Goal: Task Accomplishment & Management: Complete application form

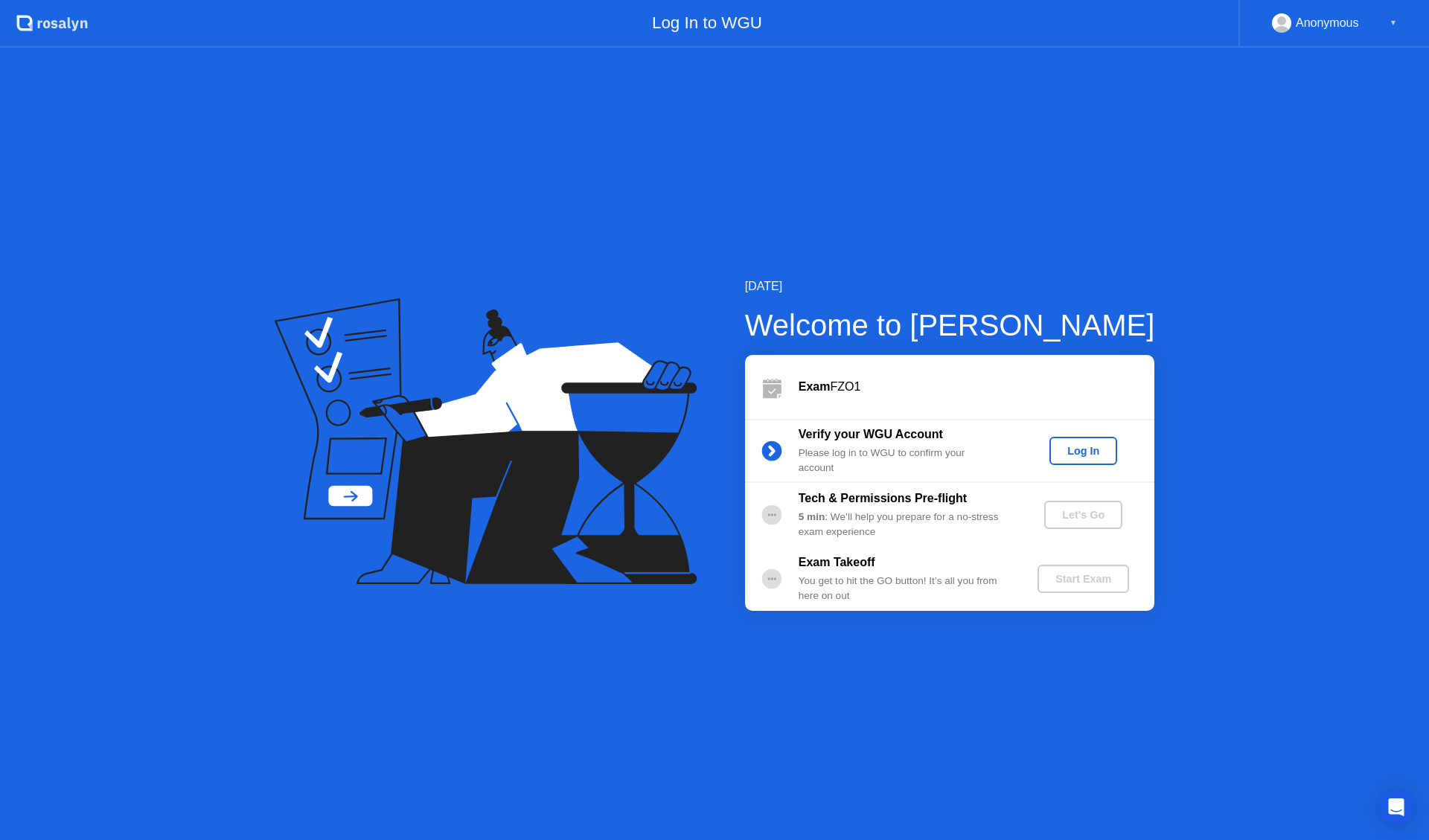
click at [1085, 450] on div "Log In" at bounding box center [1082, 451] width 55 height 12
click at [1087, 516] on div "Let's Go" at bounding box center [1082, 515] width 66 height 12
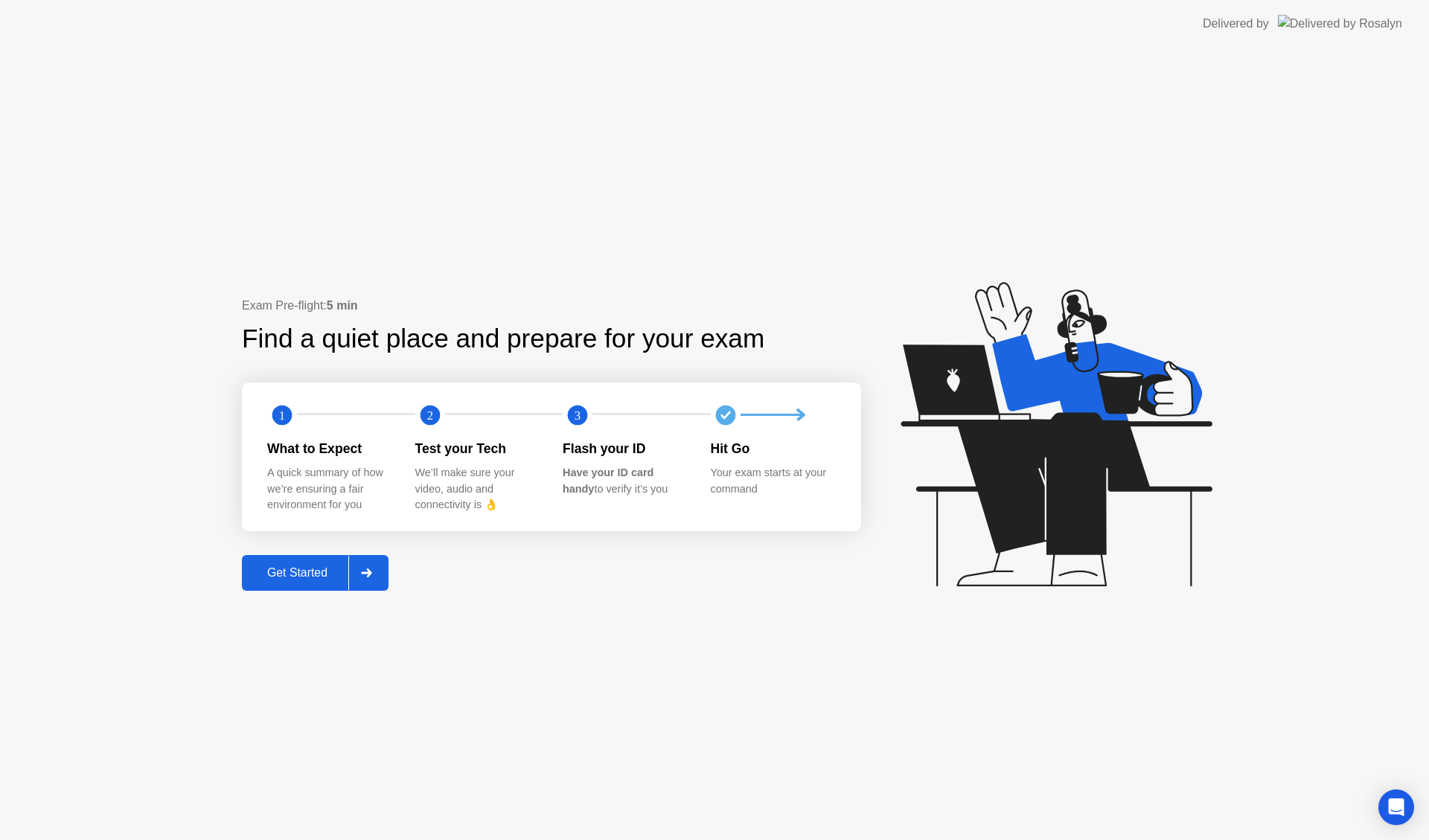
click at [324, 572] on div "Get Started" at bounding box center [297, 573] width 102 height 13
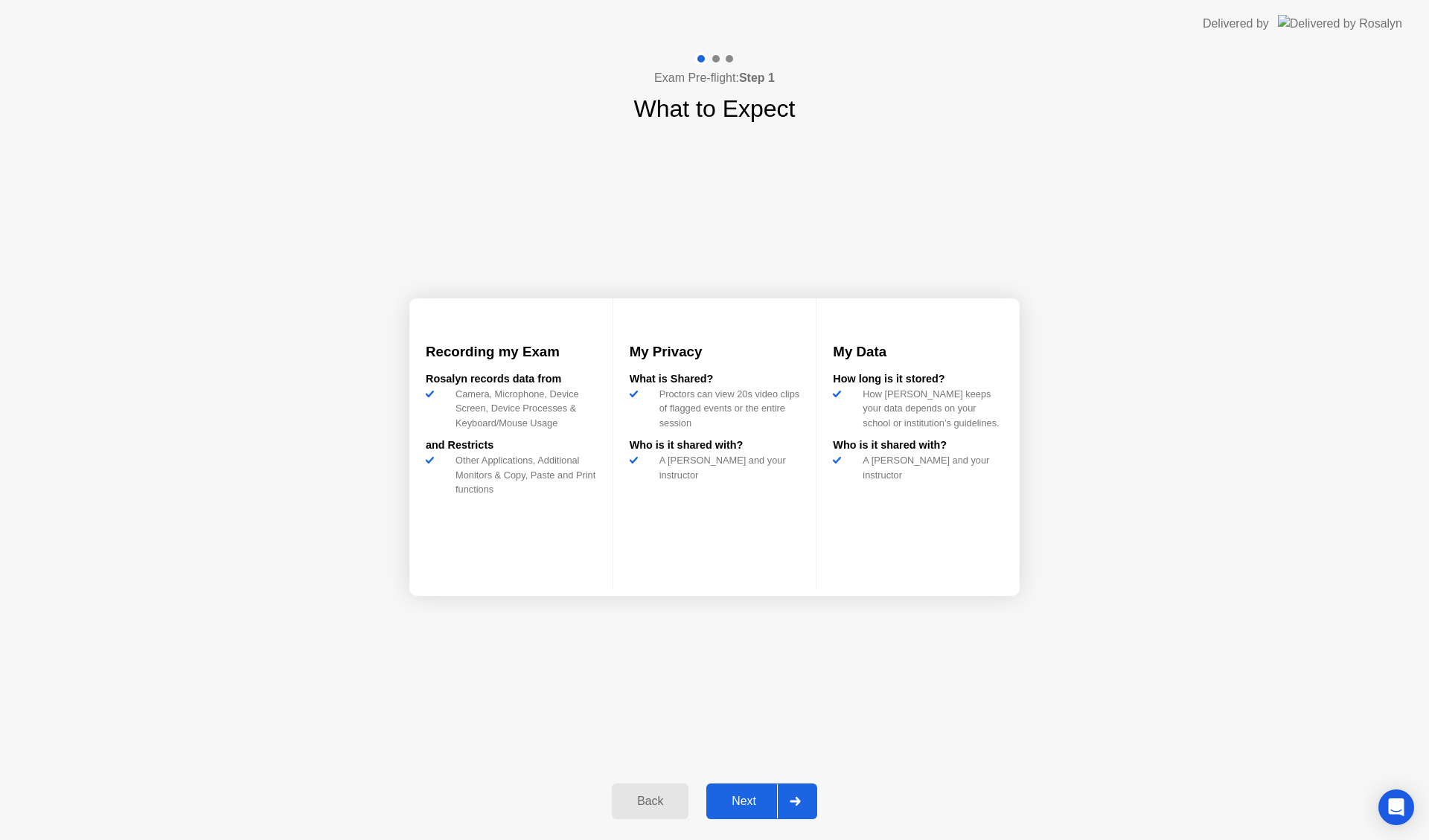
click at [751, 799] on div "Next" at bounding box center [744, 800] width 66 height 13
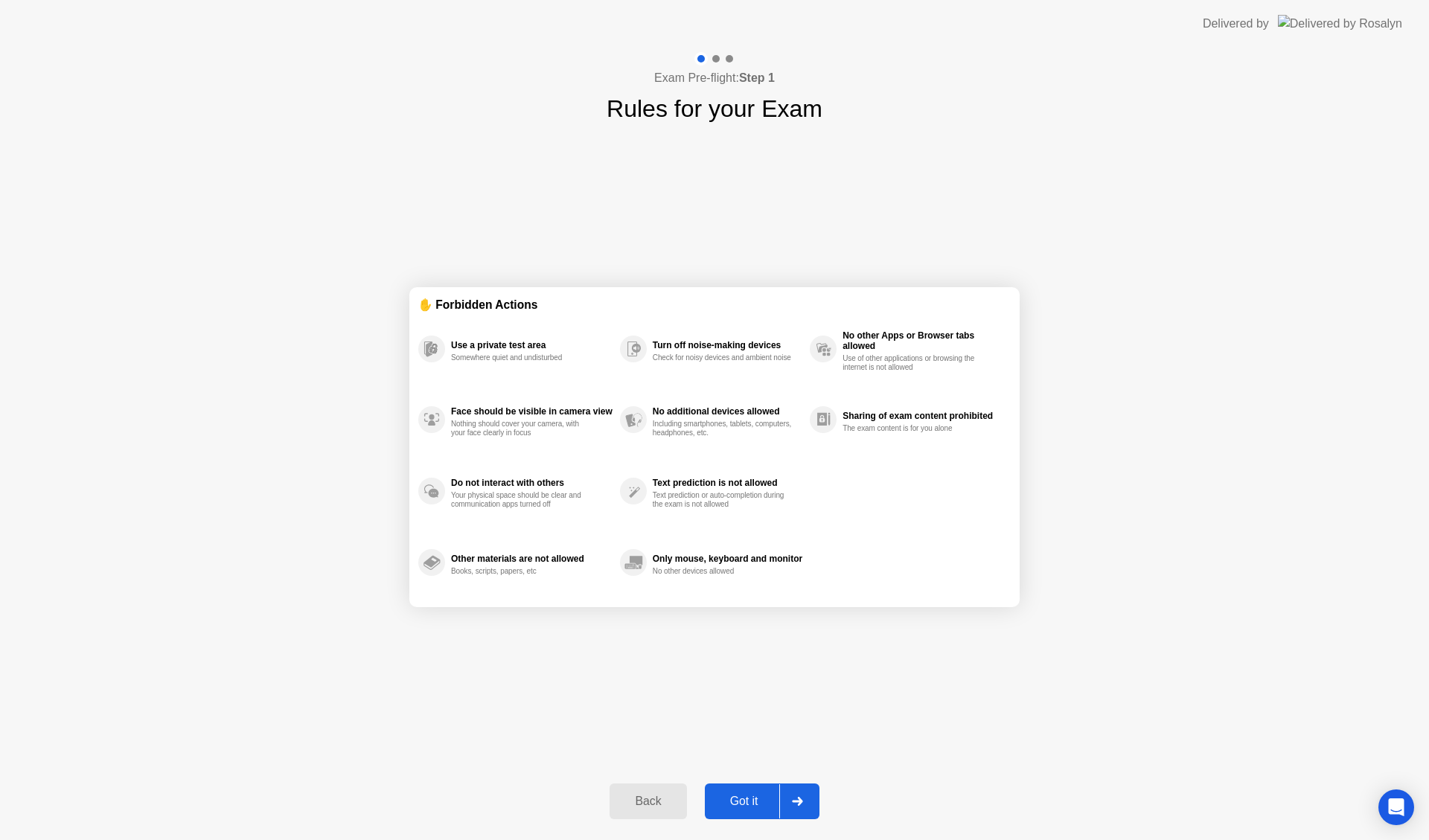
click at [753, 800] on div "Got it" at bounding box center [744, 800] width 70 height 13
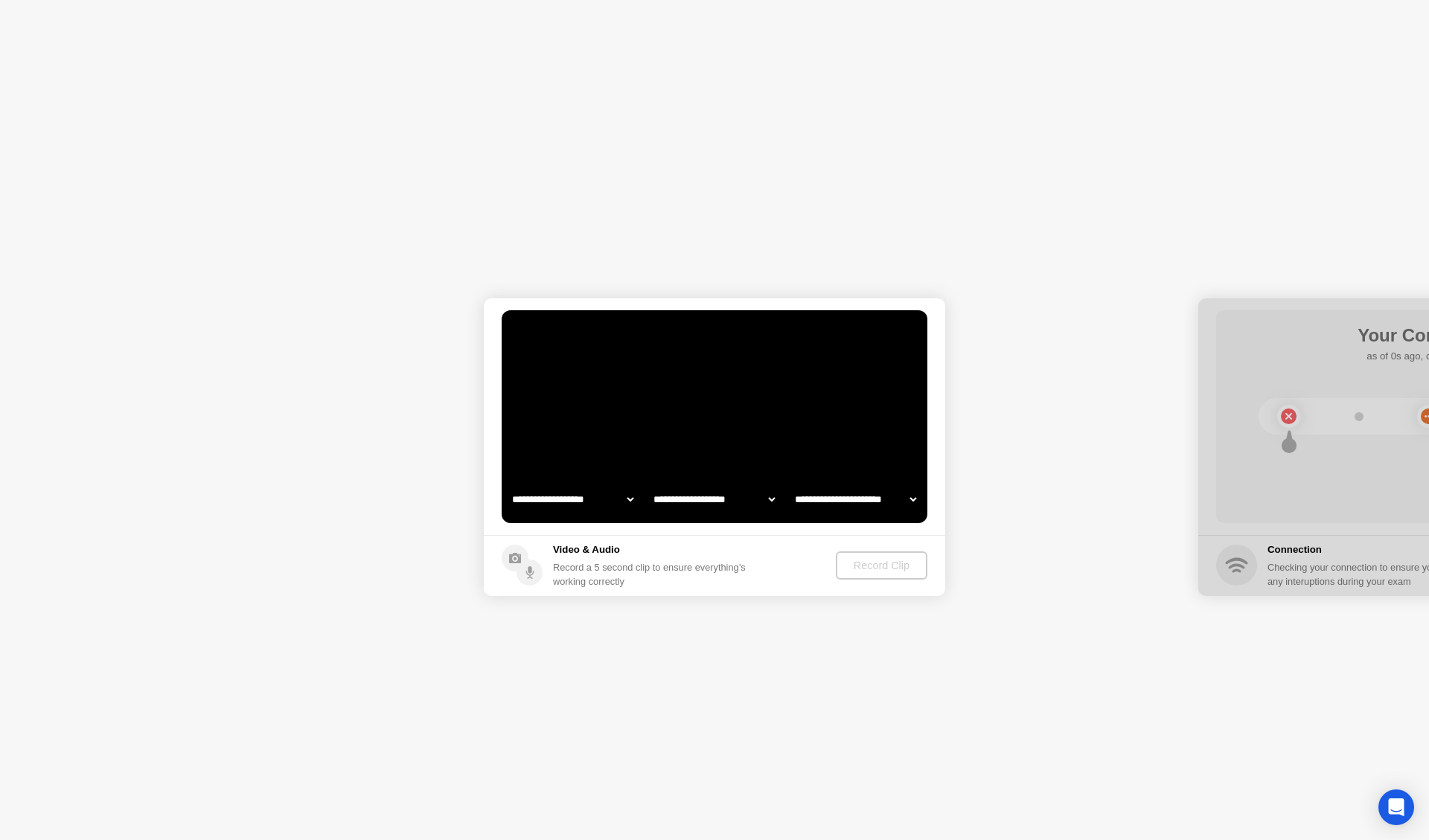
select select "**********"
select select "*******"
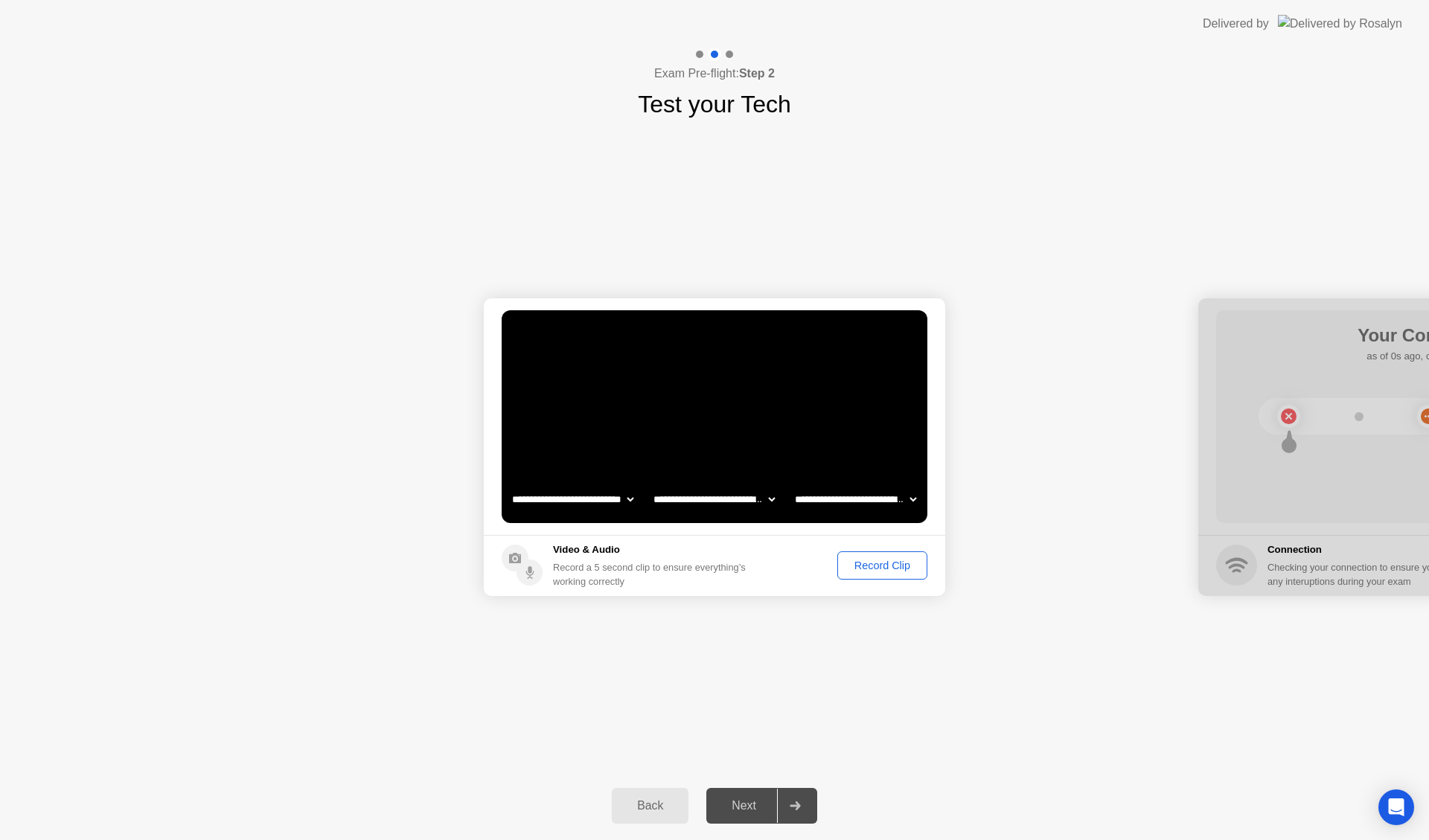
click at [751, 800] on div "Next" at bounding box center [744, 805] width 66 height 13
click at [721, 808] on div "Next" at bounding box center [744, 805] width 66 height 13
click at [792, 807] on icon at bounding box center [795, 806] width 11 height 9
click at [881, 562] on div "Record Clip" at bounding box center [882, 566] width 80 height 12
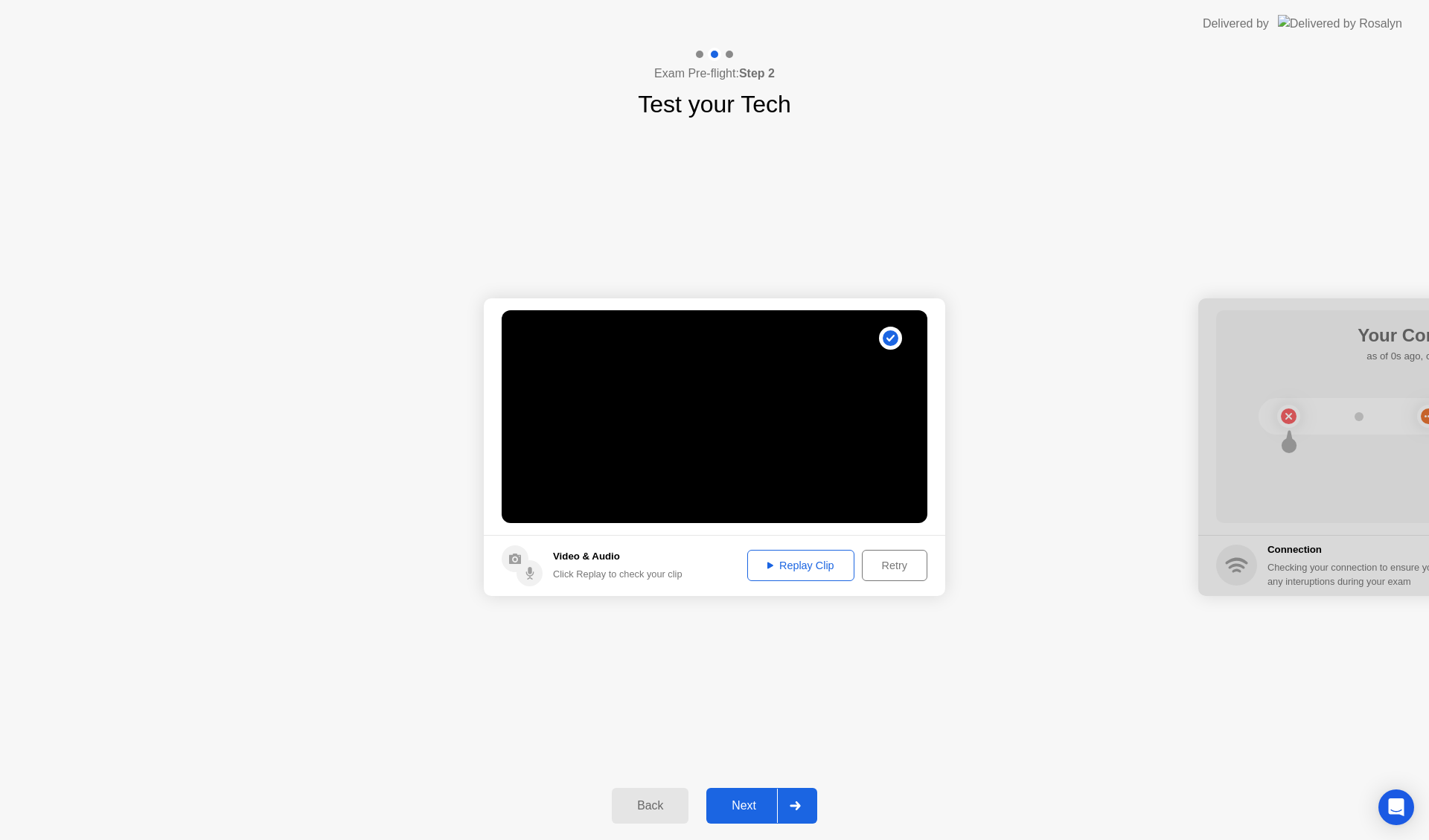
click at [800, 559] on div "Replay Clip" at bounding box center [801, 566] width 97 height 12
click at [784, 808] on div at bounding box center [795, 806] width 36 height 34
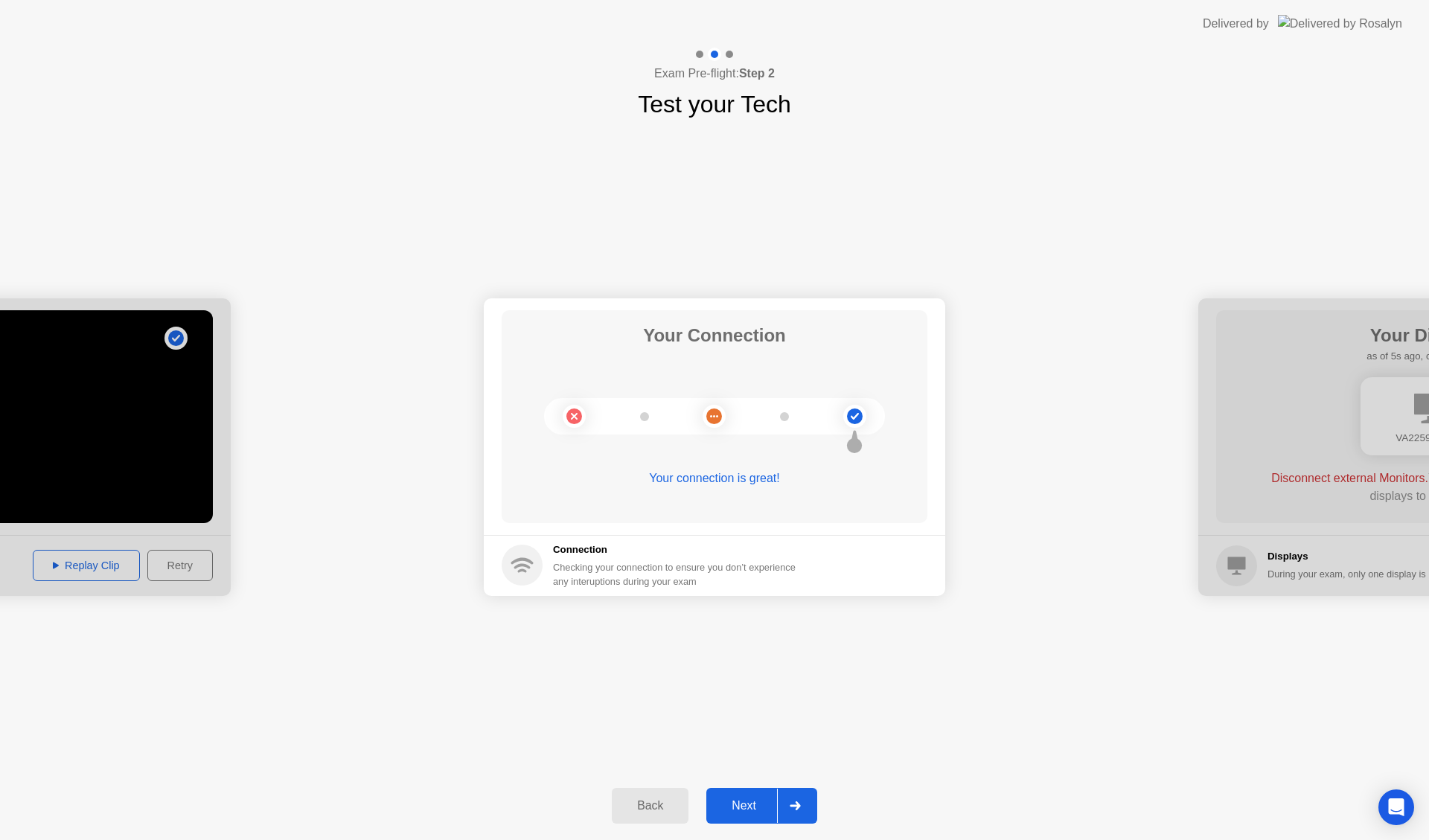
click at [758, 808] on div "Next" at bounding box center [744, 805] width 66 height 13
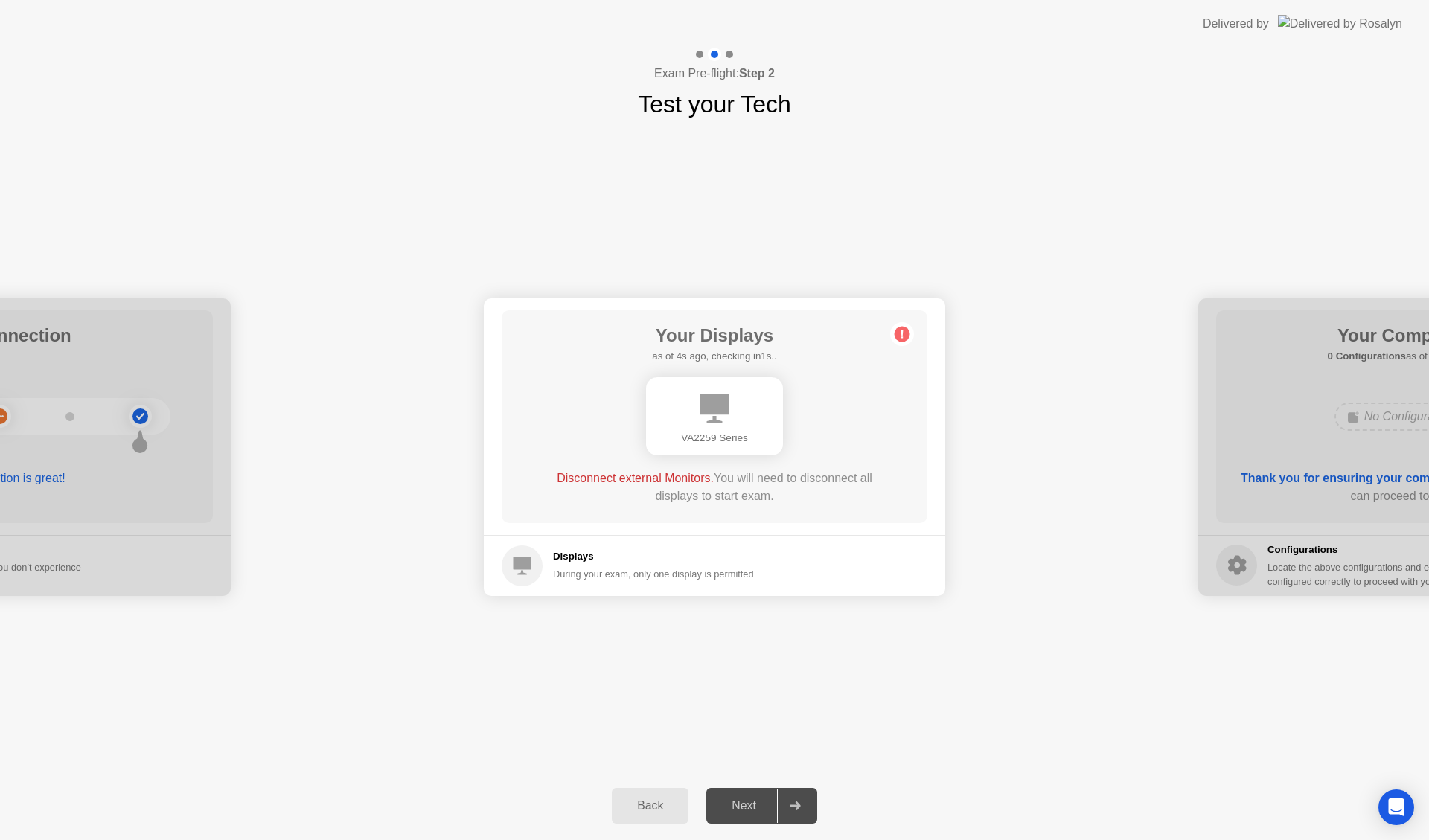
click at [744, 800] on div "Next" at bounding box center [744, 805] width 66 height 13
click at [792, 803] on icon at bounding box center [795, 806] width 11 height 9
click at [715, 439] on div "VA2259 Series" at bounding box center [714, 438] width 114 height 15
click at [755, 503] on div "Disconnect external Monitors. You will need to disconnect all displays to start…" at bounding box center [714, 487] width 341 height 36
click at [741, 803] on div "Next" at bounding box center [744, 805] width 66 height 13
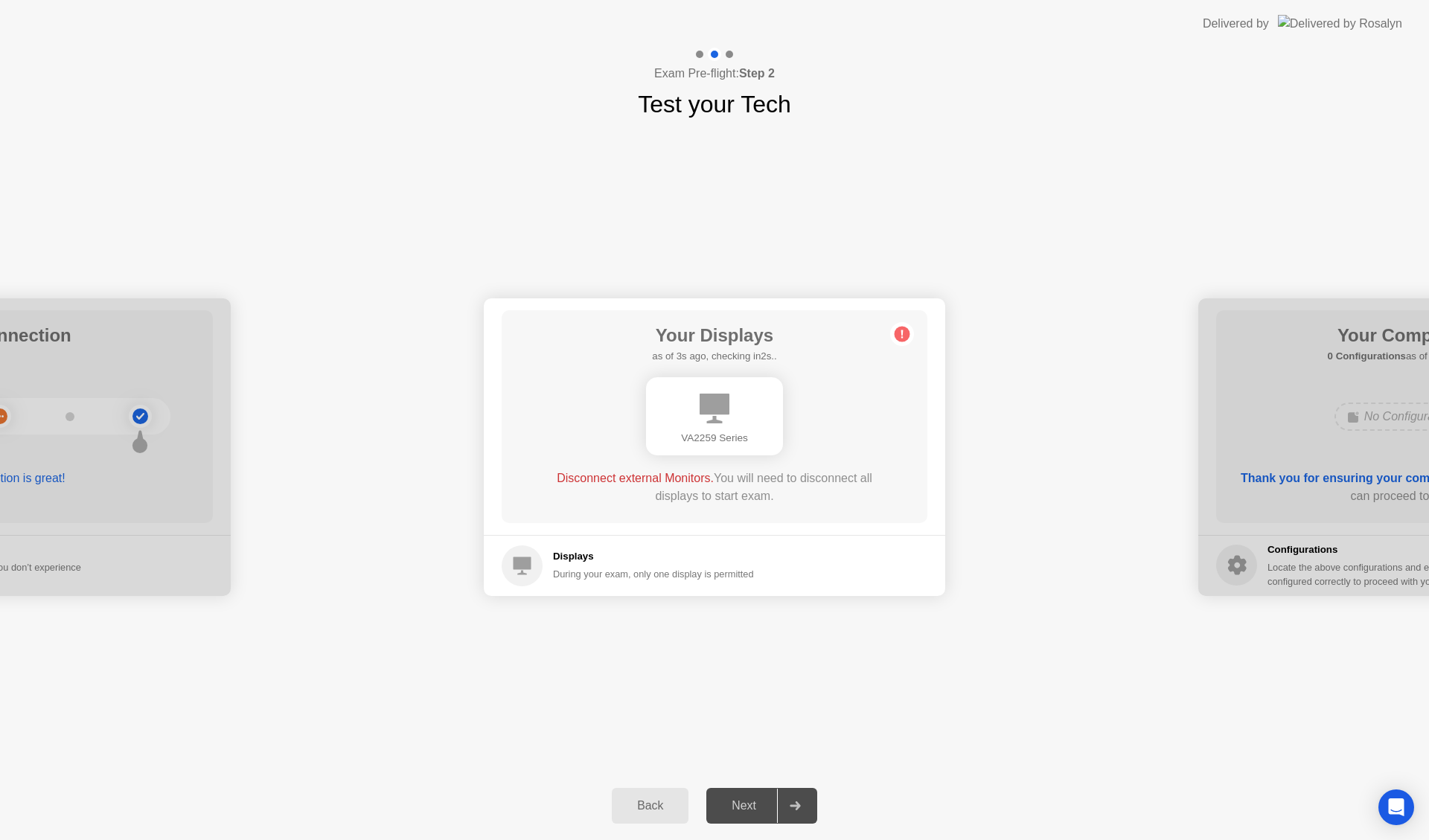
click at [804, 799] on div at bounding box center [795, 806] width 36 height 34
click at [896, 332] on circle at bounding box center [903, 333] width 16 height 16
click at [707, 438] on div "VA2259 Series" at bounding box center [714, 438] width 114 height 15
click at [709, 445] on div "VA2259 Series" at bounding box center [714, 438] width 114 height 15
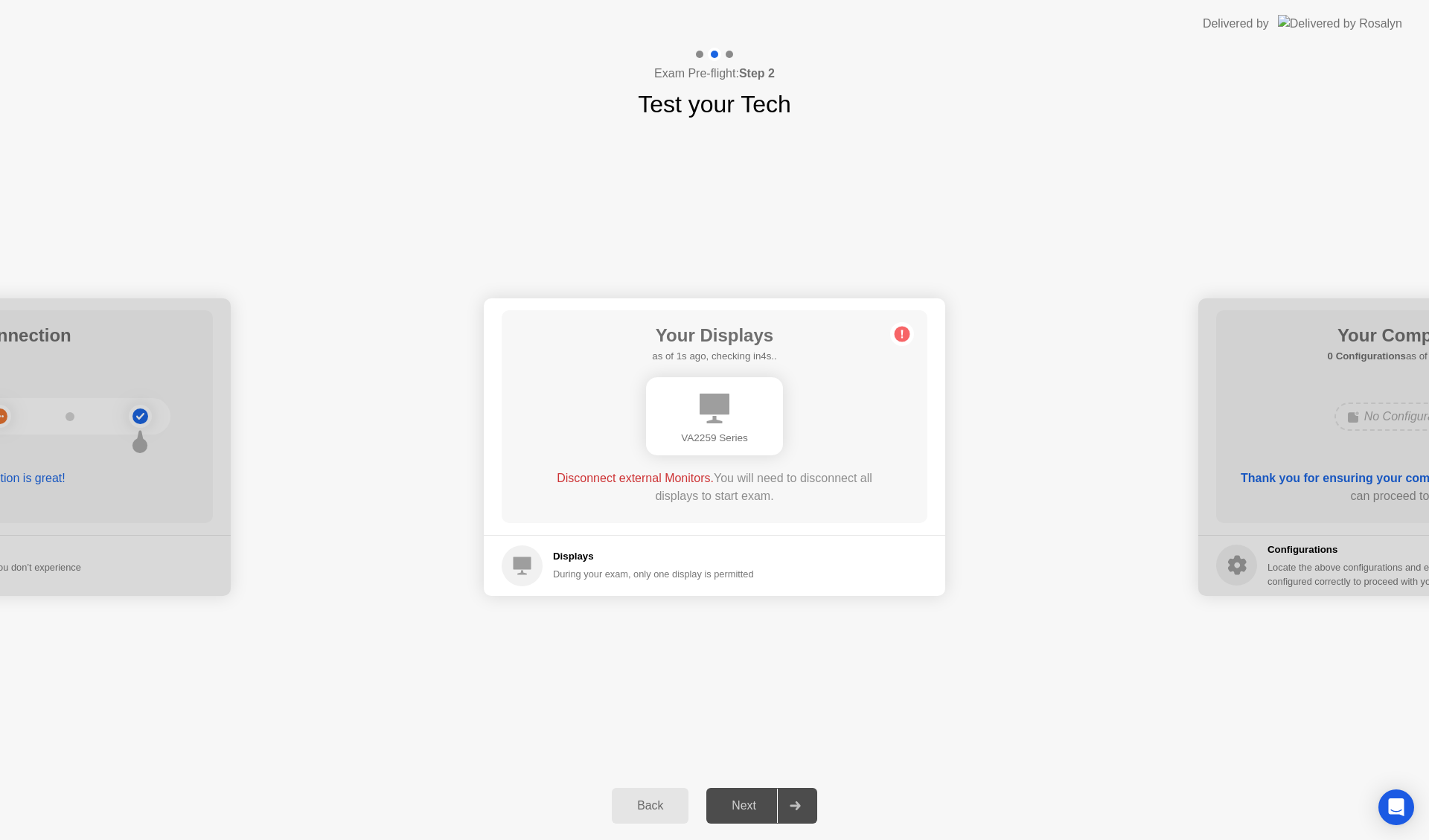
click at [790, 800] on div at bounding box center [795, 806] width 36 height 34
click at [899, 367] on div "Your Displays as of 1s ago, checking in4s.. VA2259 Series Disconnect external M…" at bounding box center [714, 417] width 426 height 213
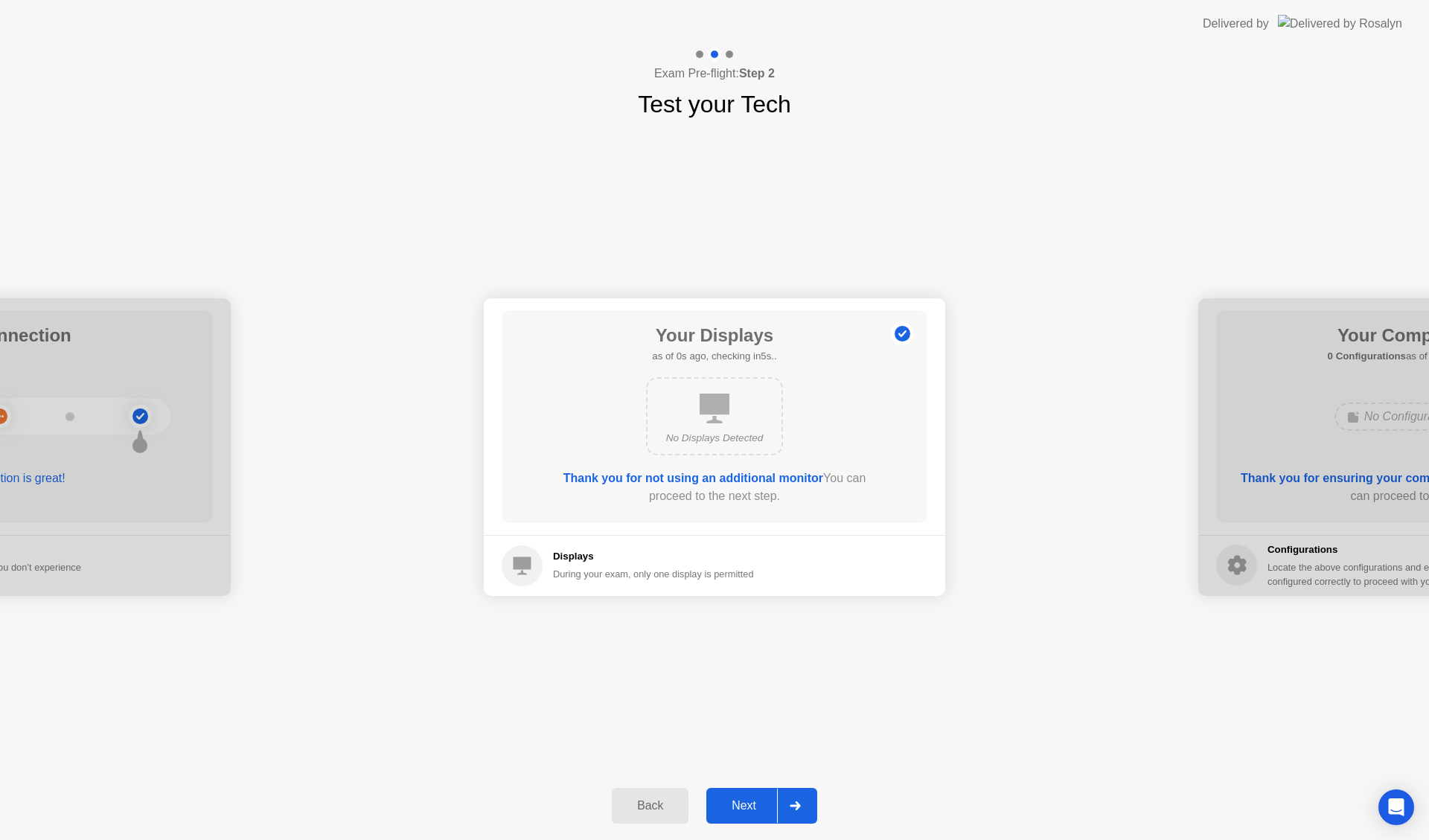
click at [788, 807] on div at bounding box center [795, 806] width 36 height 34
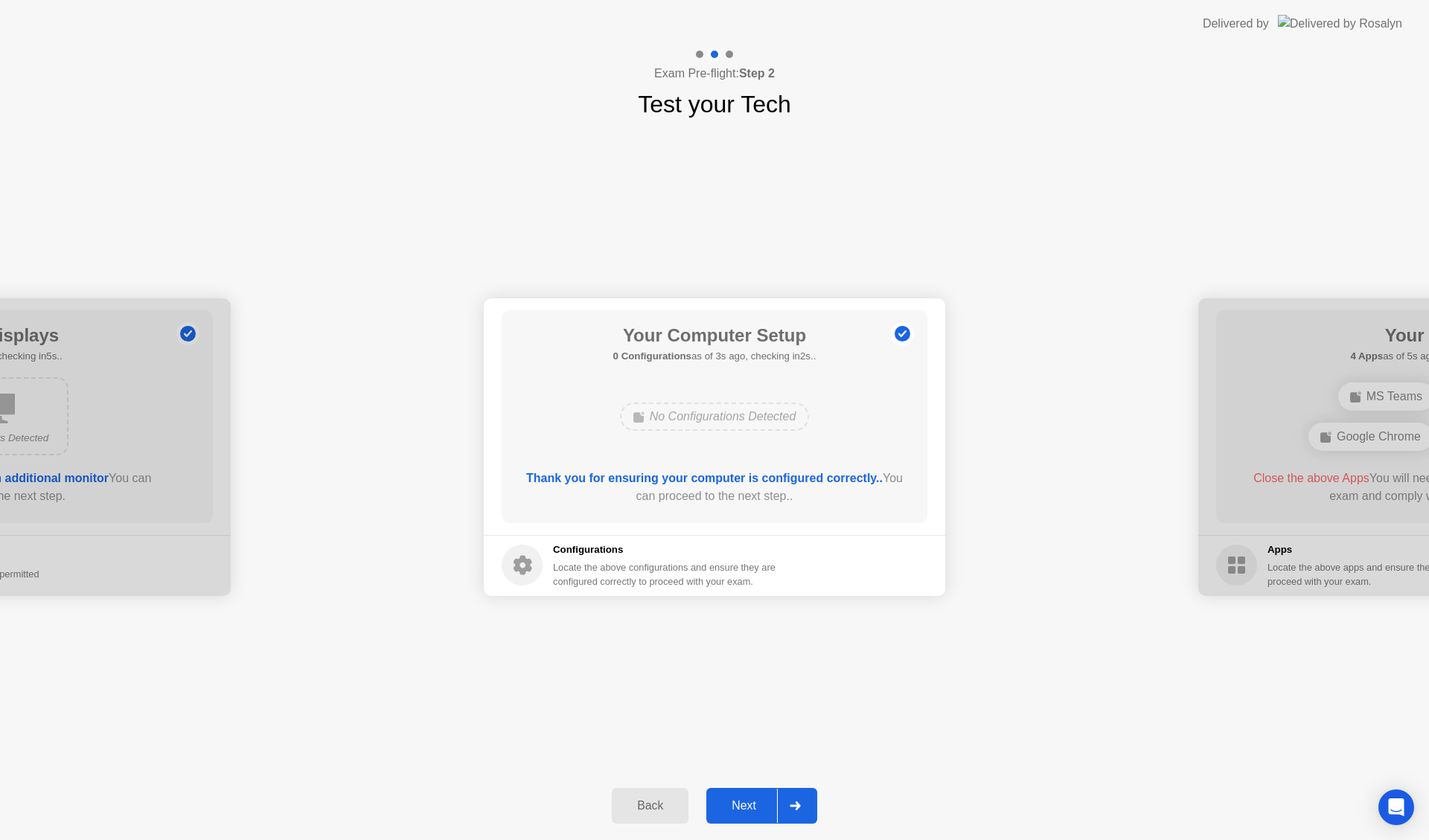
click at [741, 807] on div "Next" at bounding box center [744, 805] width 66 height 13
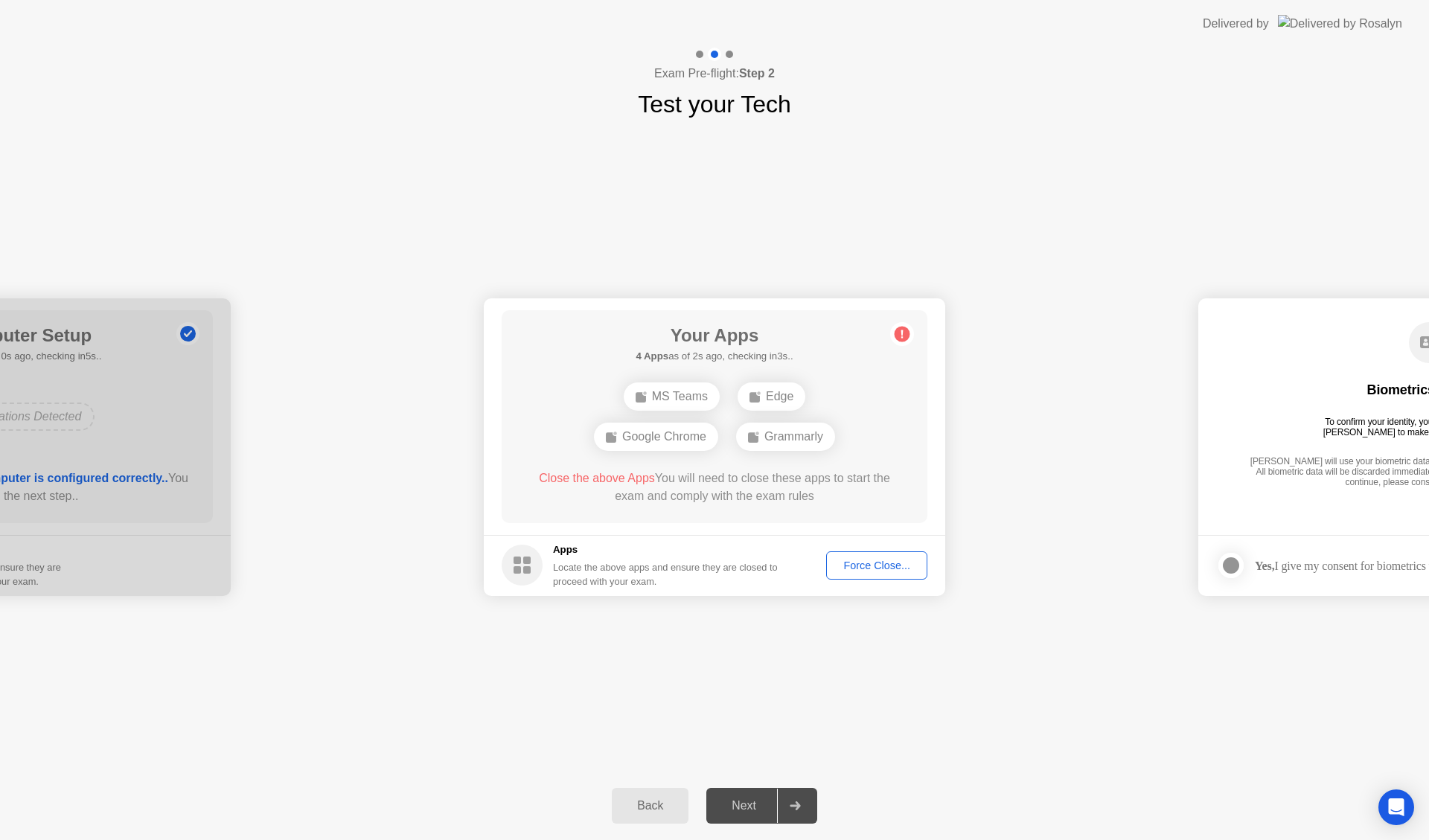
click at [736, 808] on div "Next" at bounding box center [744, 805] width 66 height 13
click at [874, 566] on div "Force Close..." at bounding box center [876, 566] width 91 height 12
click at [873, 566] on div "Force Close..." at bounding box center [876, 566] width 91 height 12
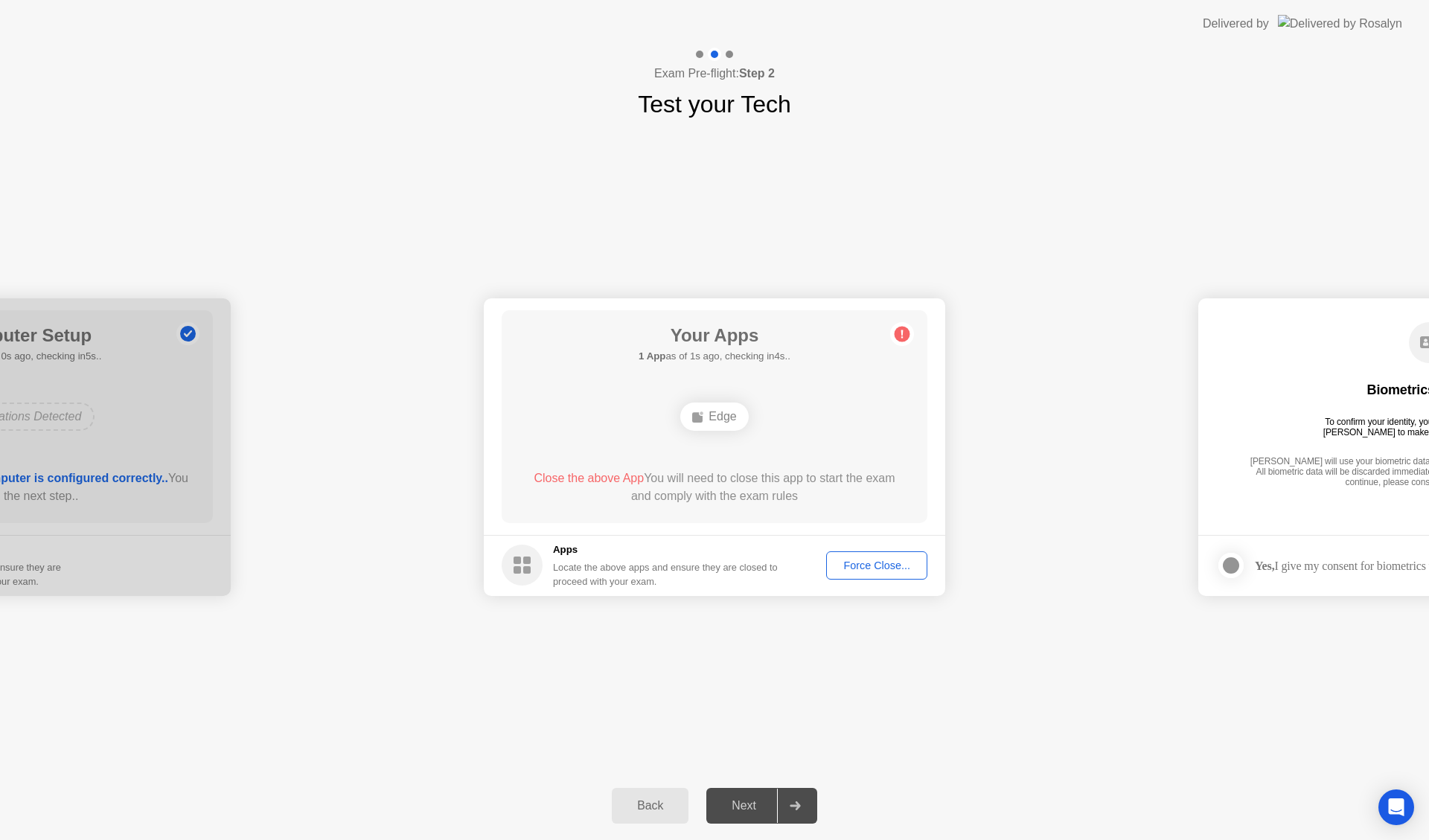
click at [877, 567] on div "Force Close..." at bounding box center [876, 566] width 91 height 12
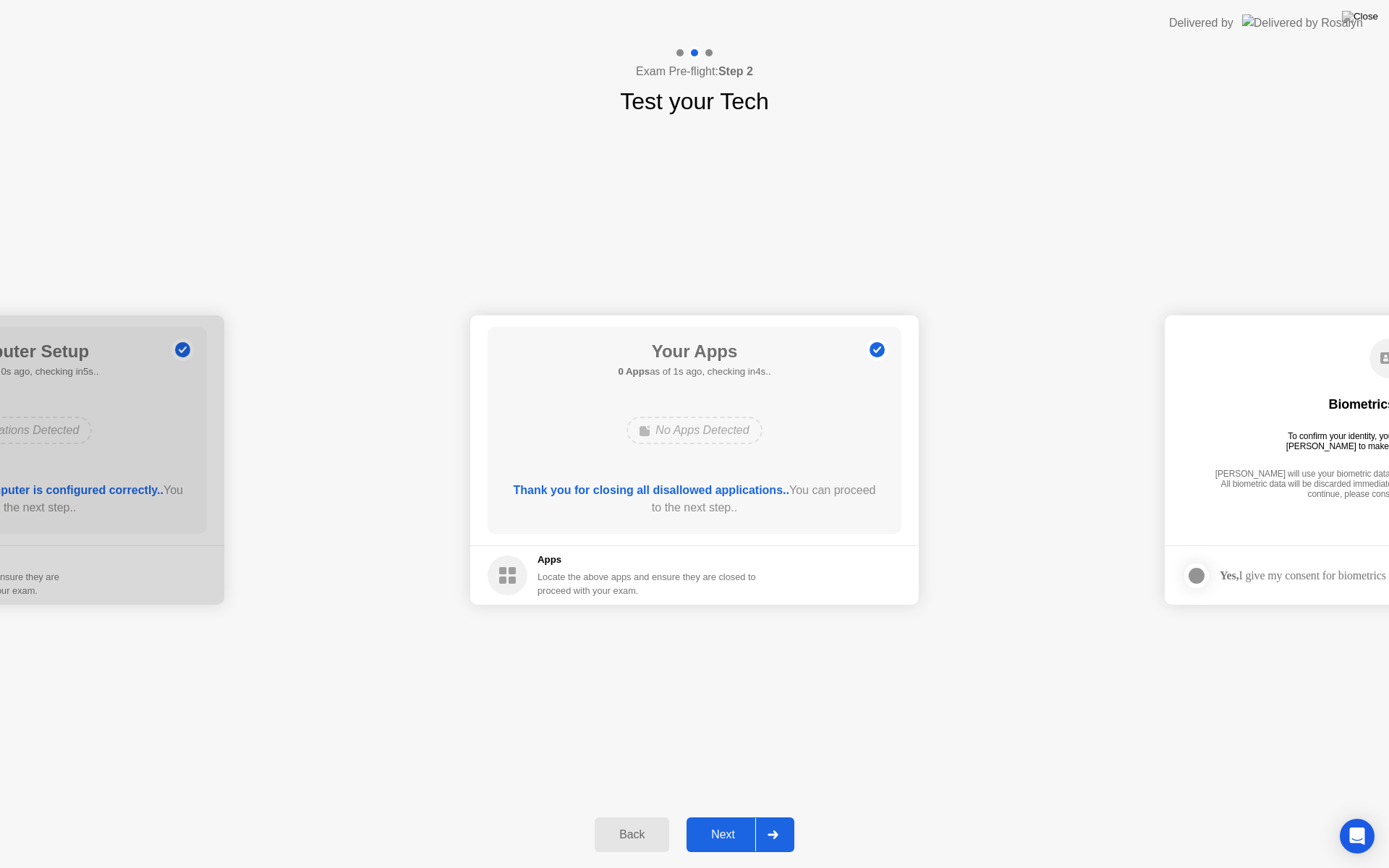
click at [723, 816] on div "Next" at bounding box center [723, 834] width 64 height 13
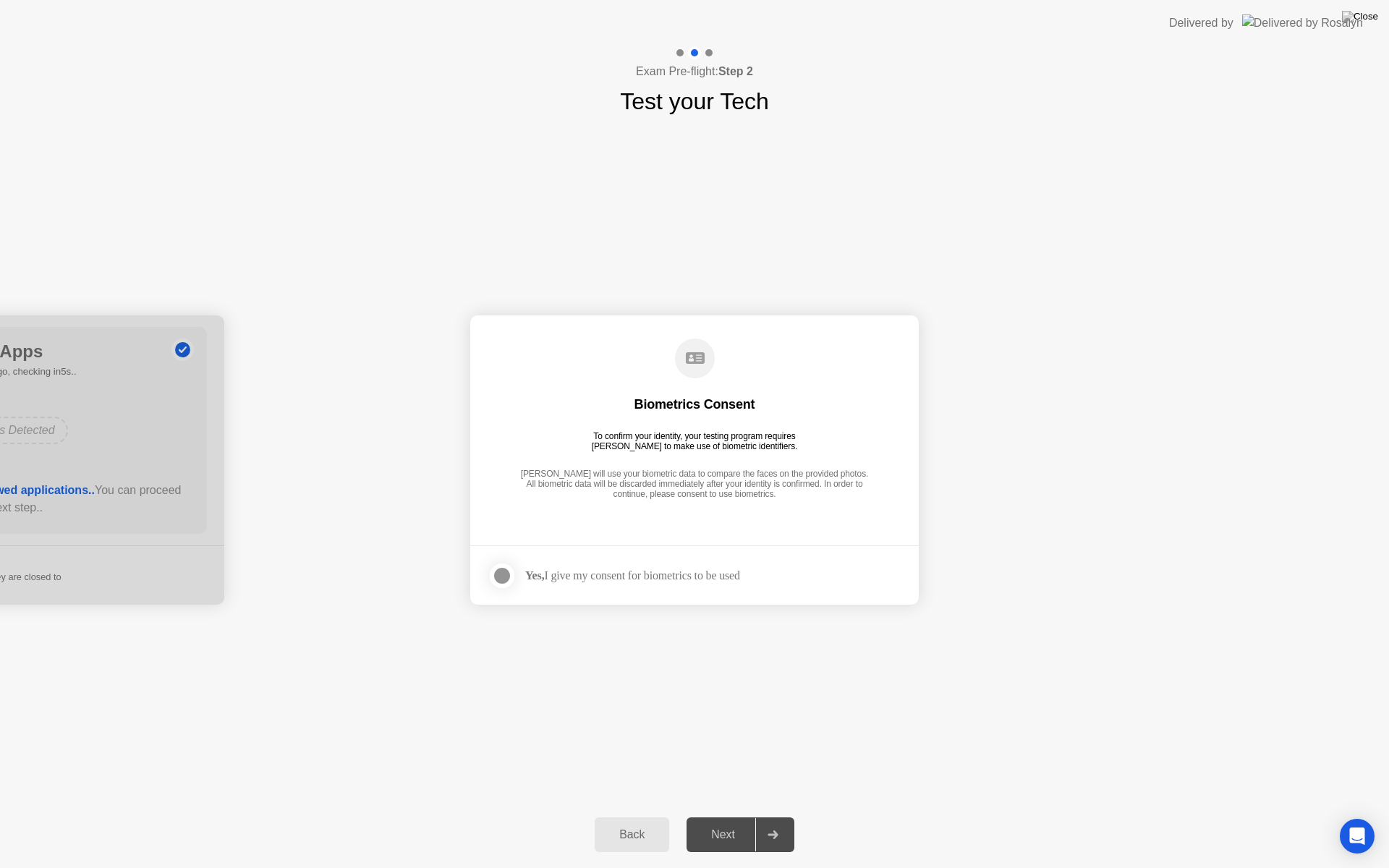
click at [505, 579] on div at bounding box center [502, 576] width 17 height 17
click at [724, 816] on div "Next" at bounding box center [723, 834] width 64 height 13
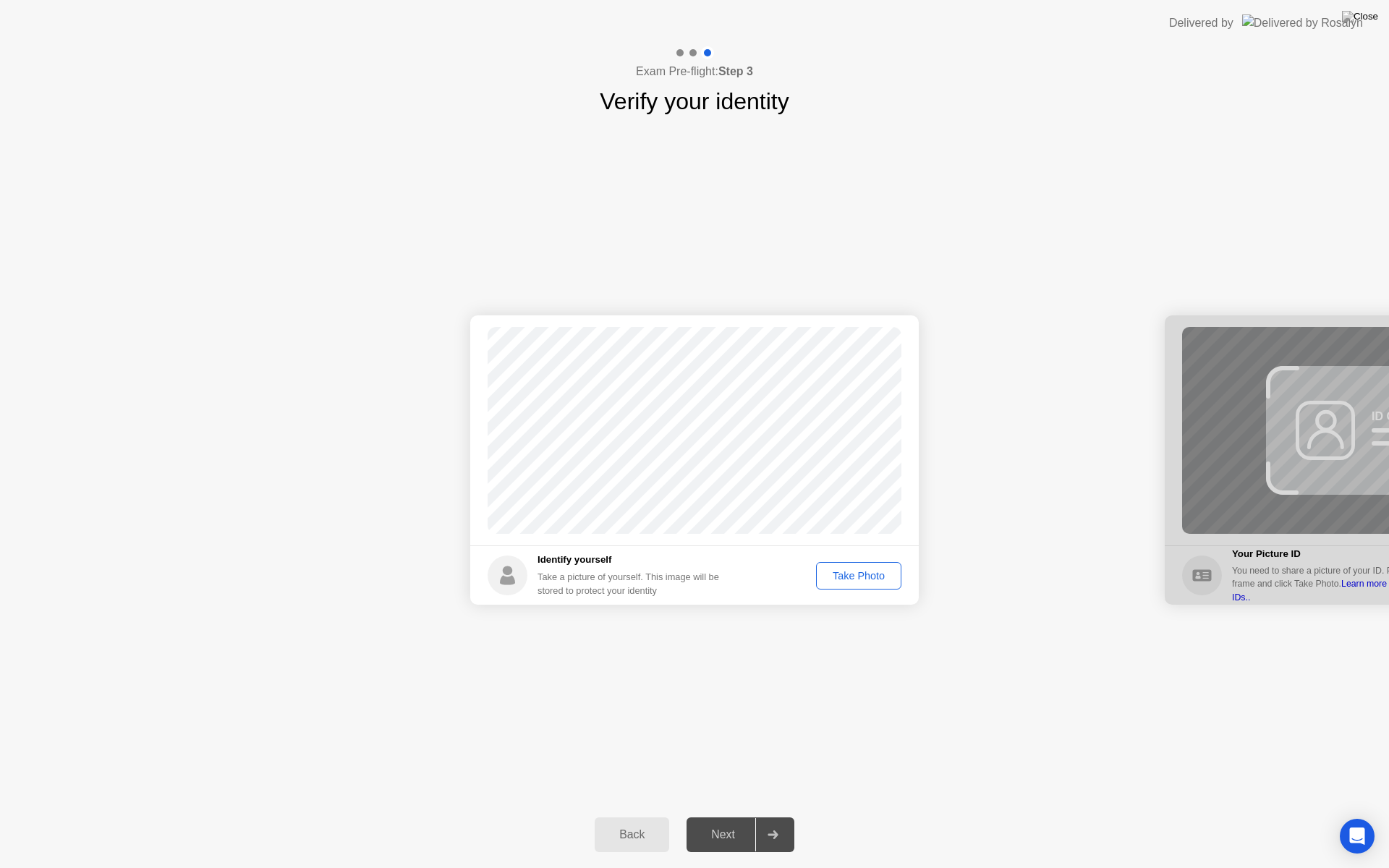
click at [863, 575] on div "Take Photo" at bounding box center [859, 576] width 75 height 12
click at [786, 816] on div at bounding box center [772, 835] width 35 height 33
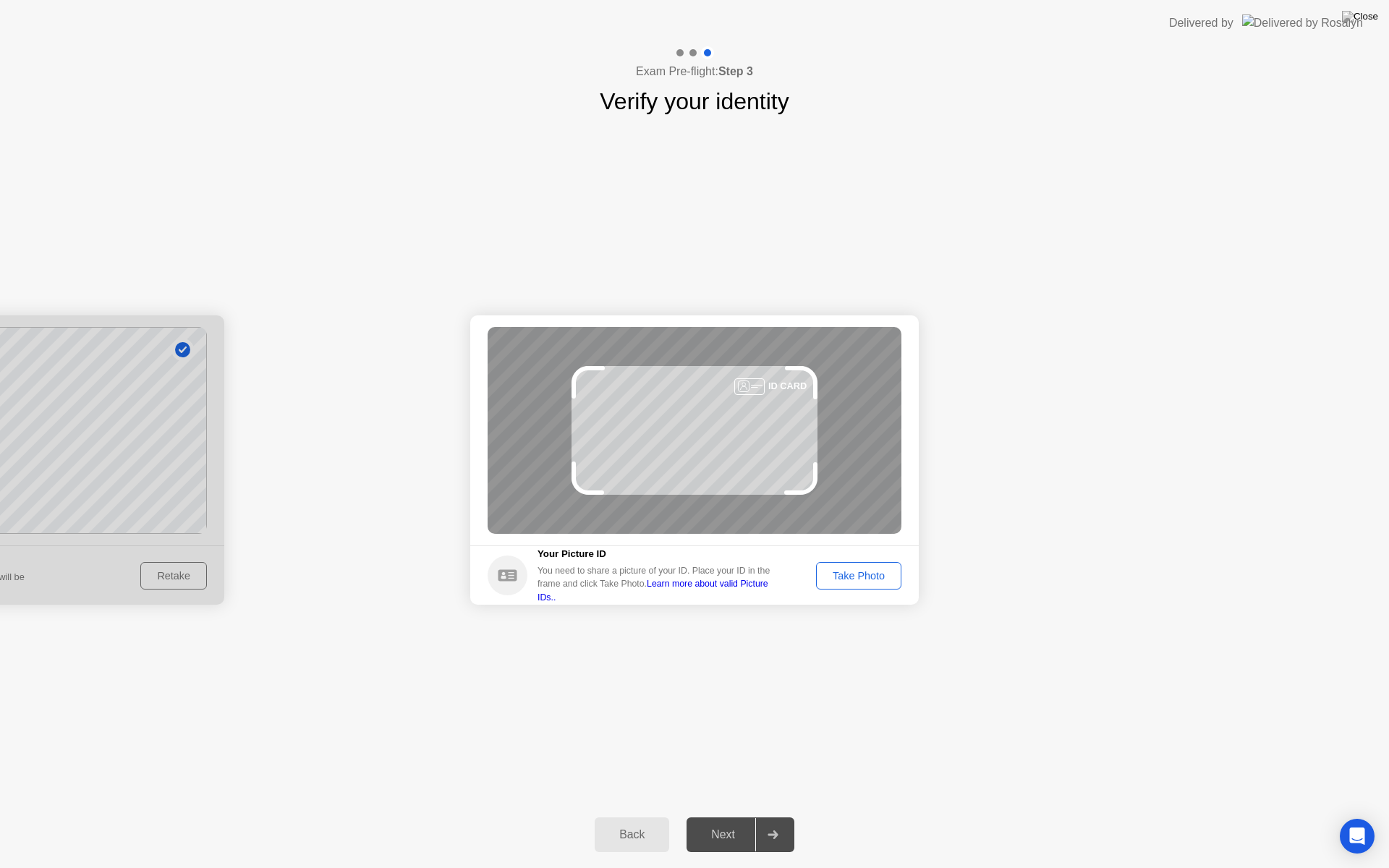
click at [846, 575] on div "Take Photo" at bounding box center [859, 576] width 75 height 12
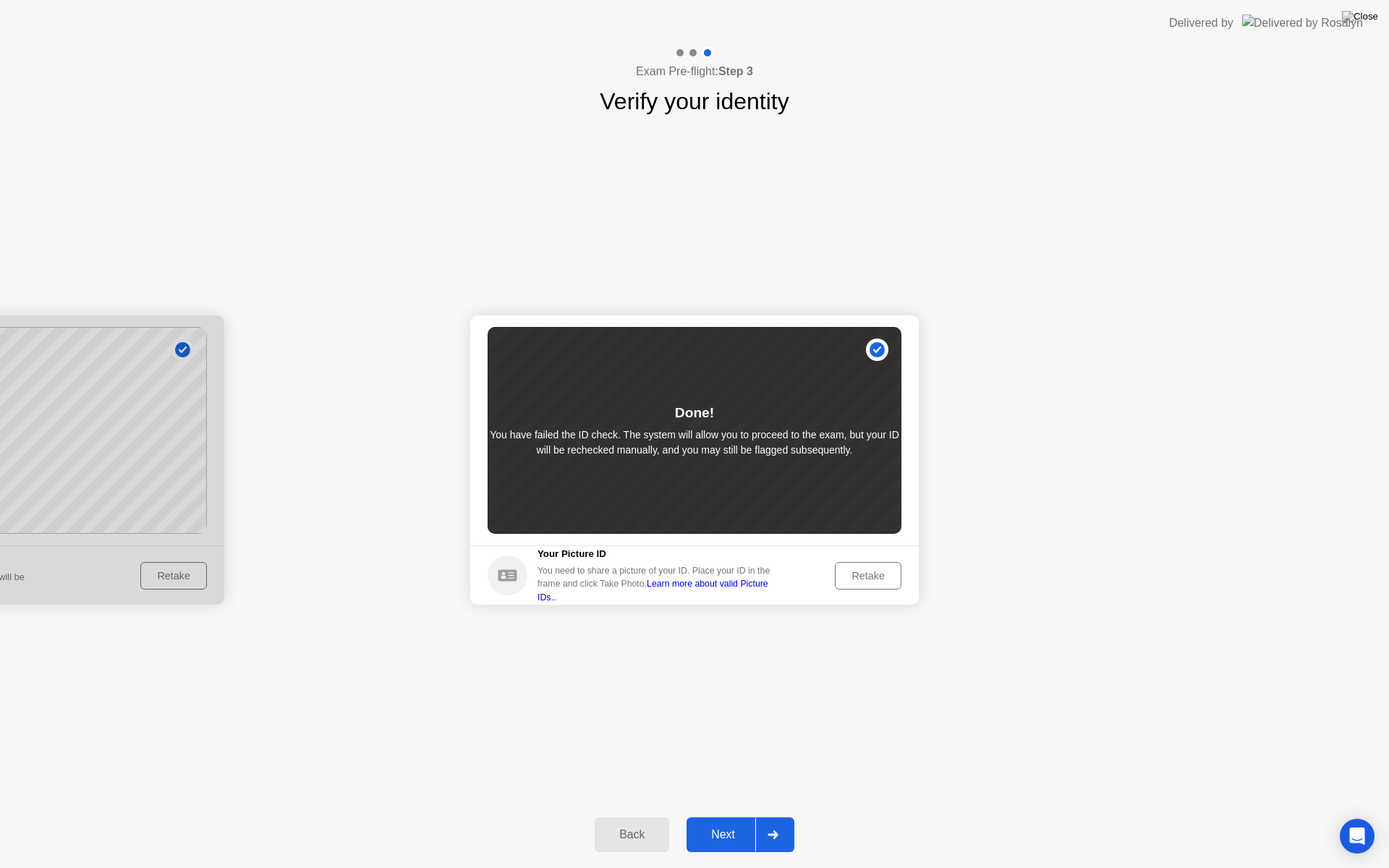
click at [737, 816] on div "Next" at bounding box center [723, 834] width 64 height 13
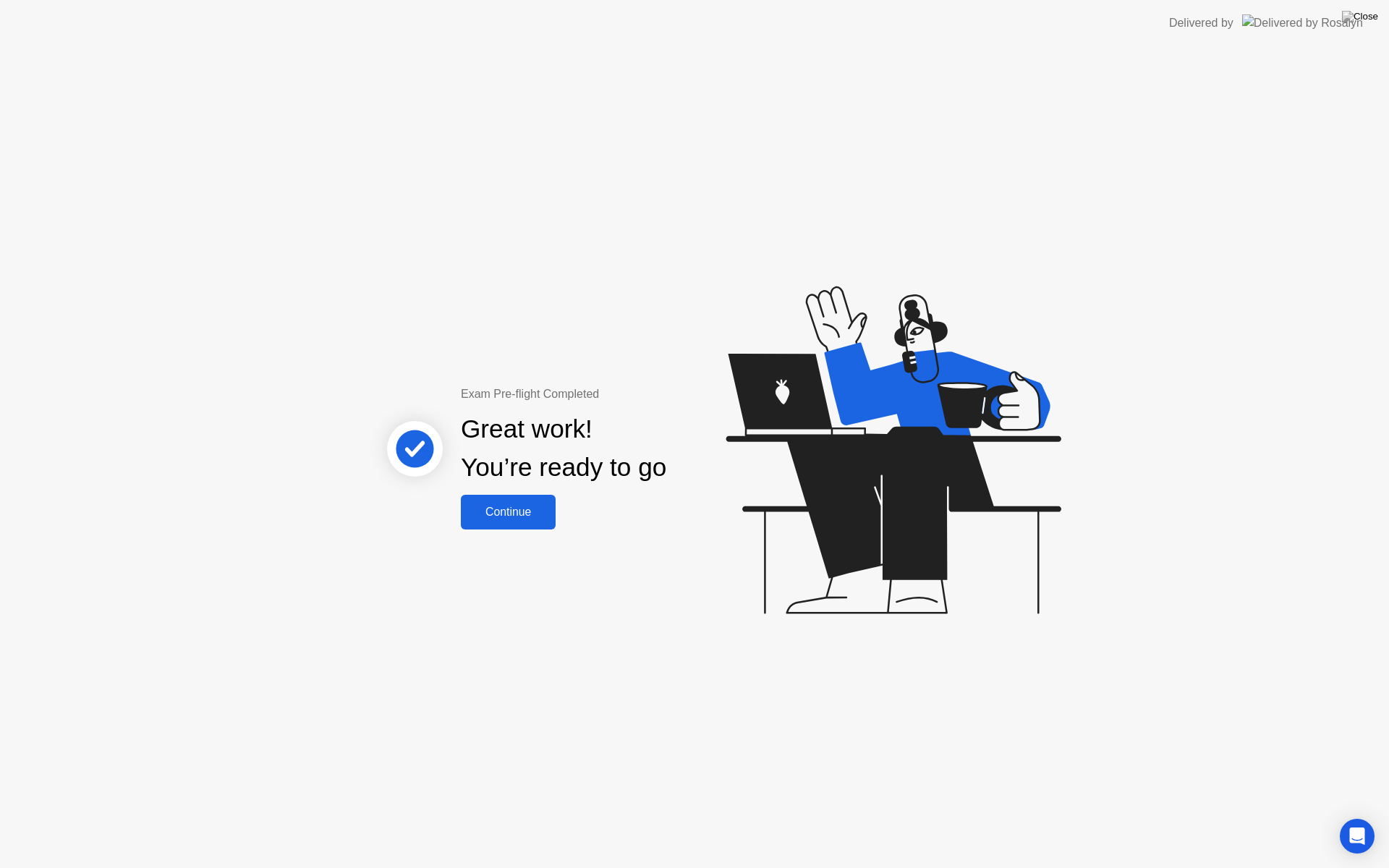
click at [517, 509] on div "Continue" at bounding box center [508, 511] width 86 height 13
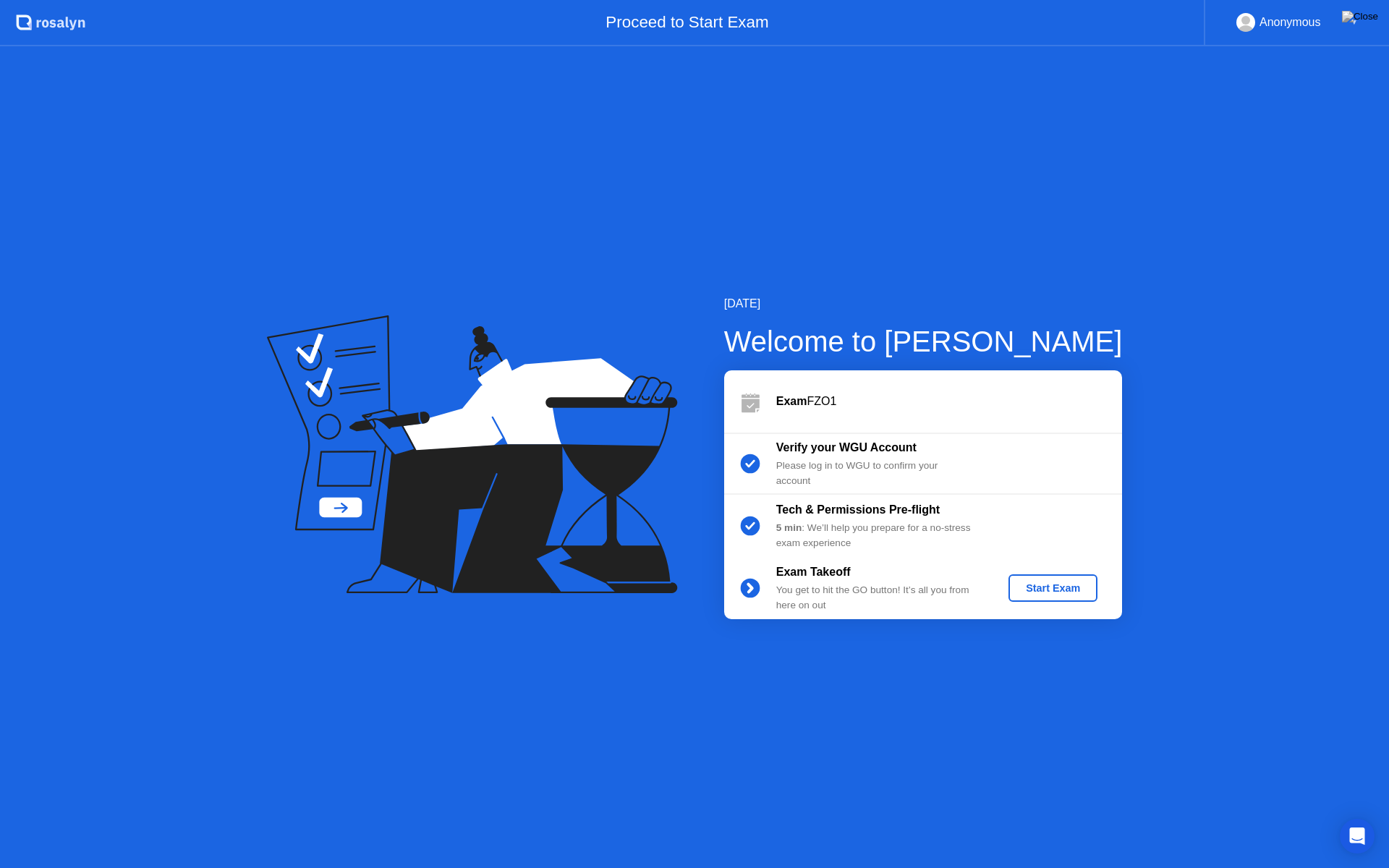
click at [1044, 585] on div "Start Exam" at bounding box center [1053, 588] width 78 height 12
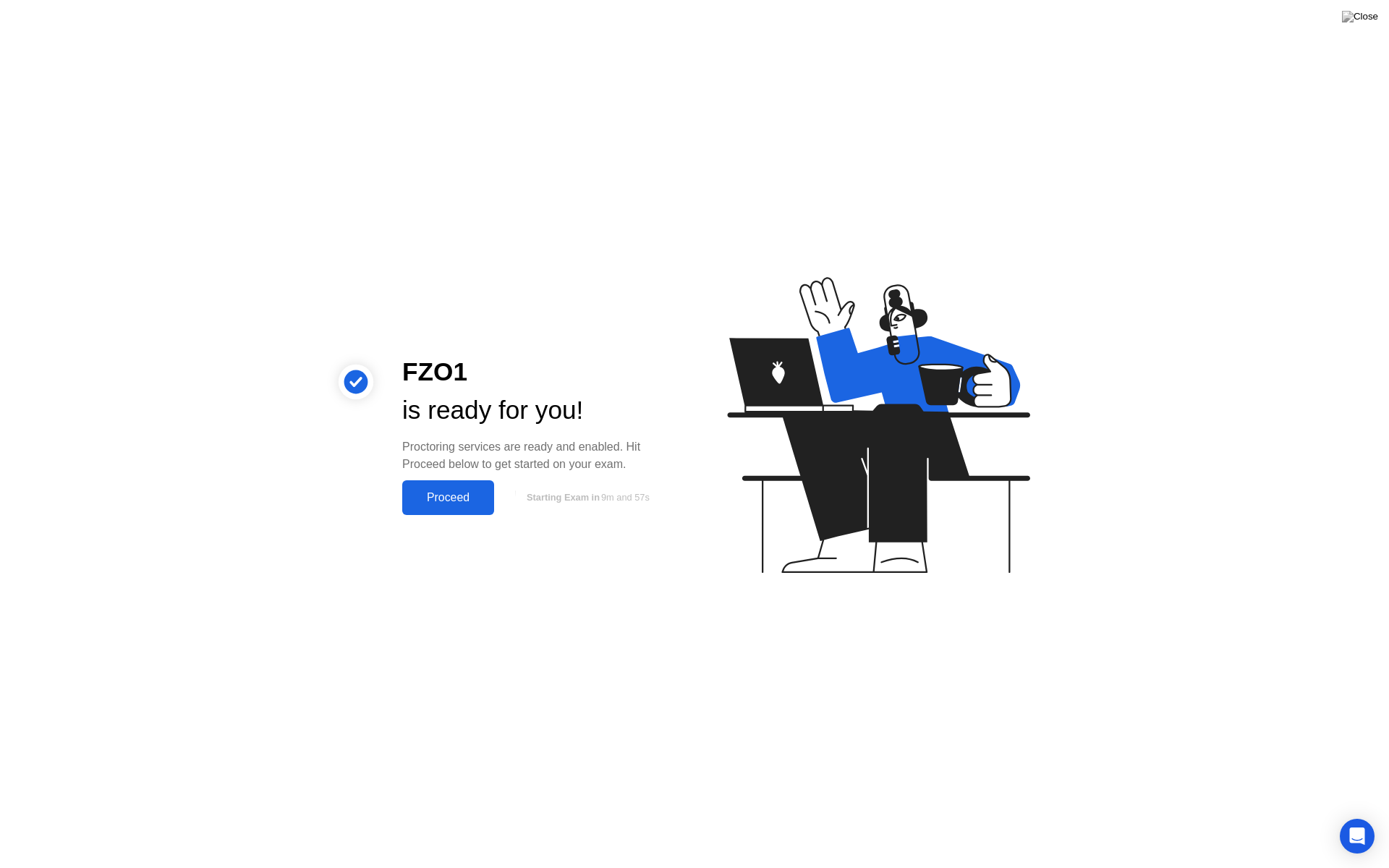
click at [440, 495] on div "Proceed" at bounding box center [447, 497] width 83 height 13
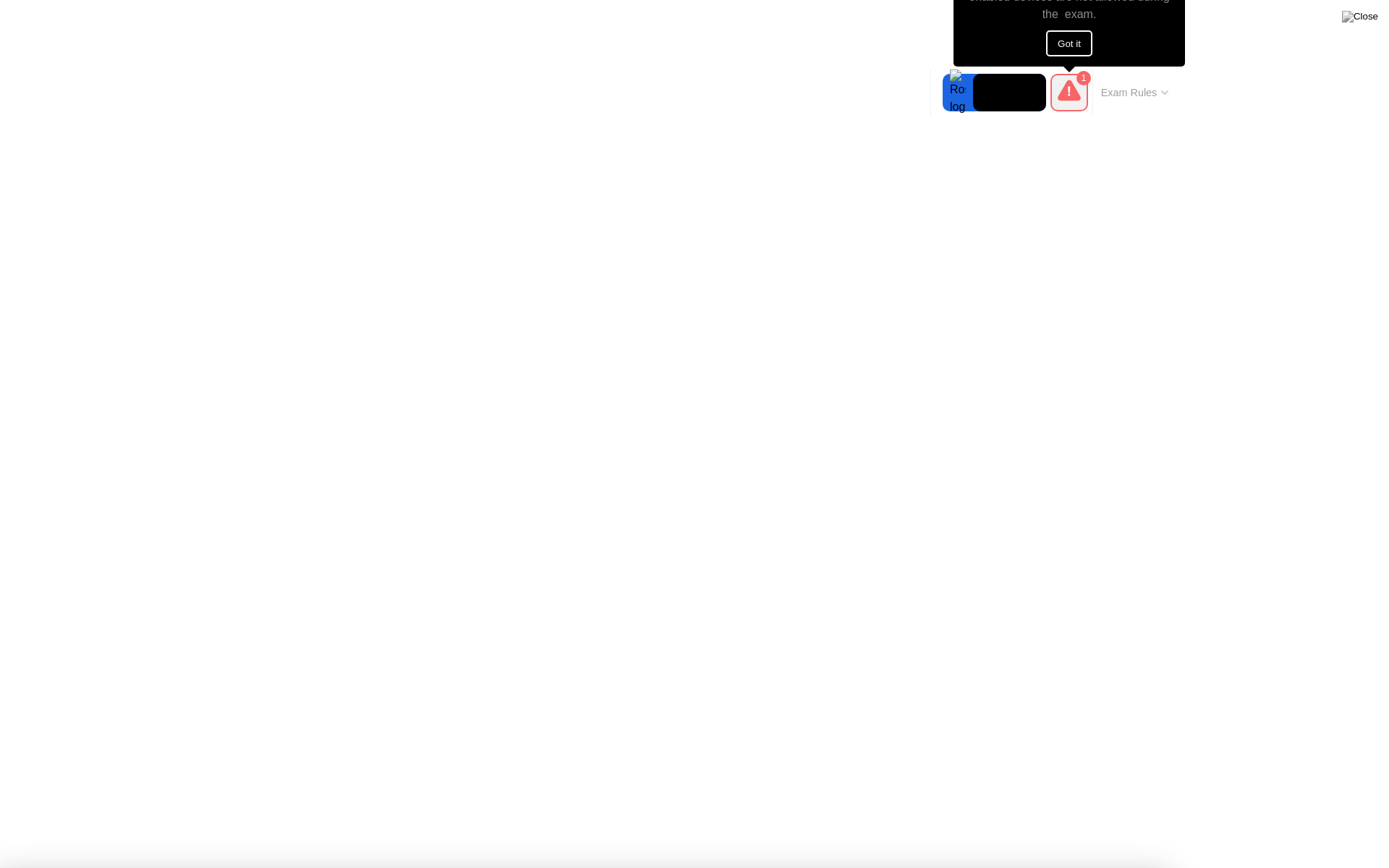
click at [1066, 42] on button "Got it" at bounding box center [1069, 44] width 46 height 26
click at [1156, 16] on div "you must remove your headphone in order to continue the exam." at bounding box center [1069, 5] width 206 height 35
click at [1093, 20] on div "you must remove your headphone in order to continue the exam." at bounding box center [1069, 5] width 206 height 35
click at [1062, 38] on button "Got it" at bounding box center [1069, 44] width 46 height 26
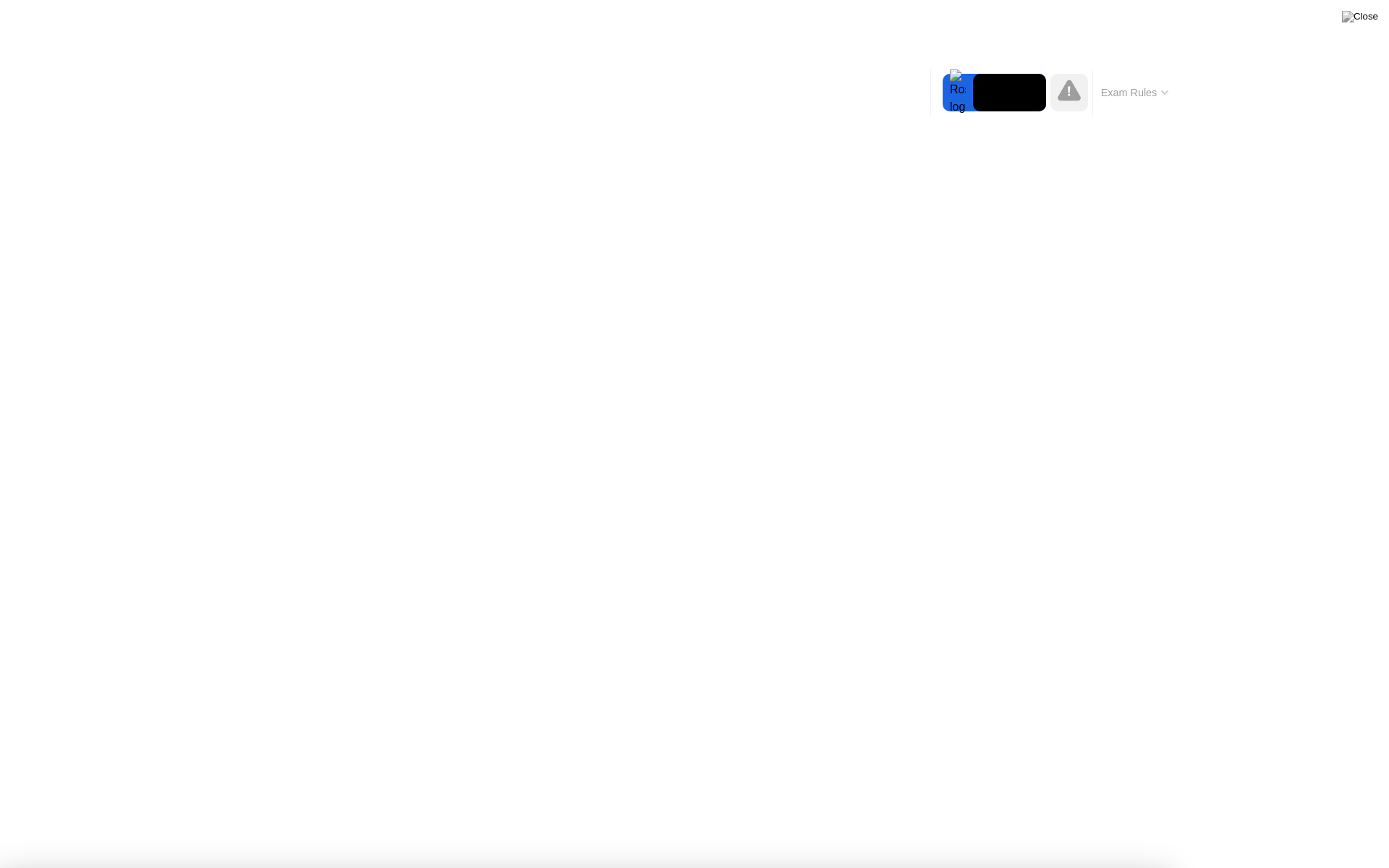
click at [1144, 87] on button "Exam Rules" at bounding box center [1135, 92] width 77 height 13
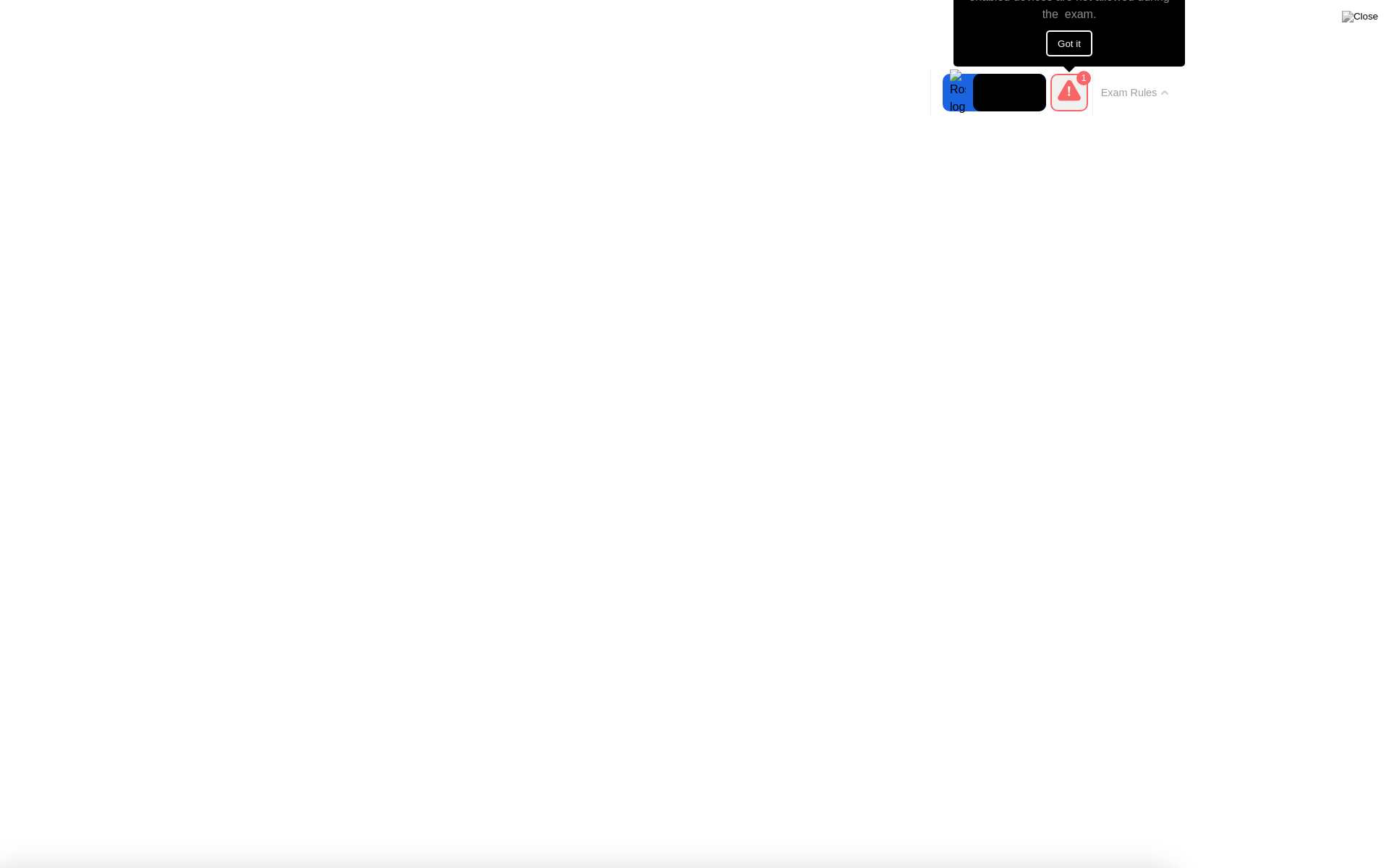
click at [1081, 82] on div "1" at bounding box center [1084, 78] width 15 height 15
click at [1082, 77] on div "1" at bounding box center [1084, 78] width 15 height 15
click at [1124, 91] on button "Exam Rules" at bounding box center [1135, 92] width 77 height 13
click at [1062, 36] on button "Got it" at bounding box center [1069, 44] width 46 height 26
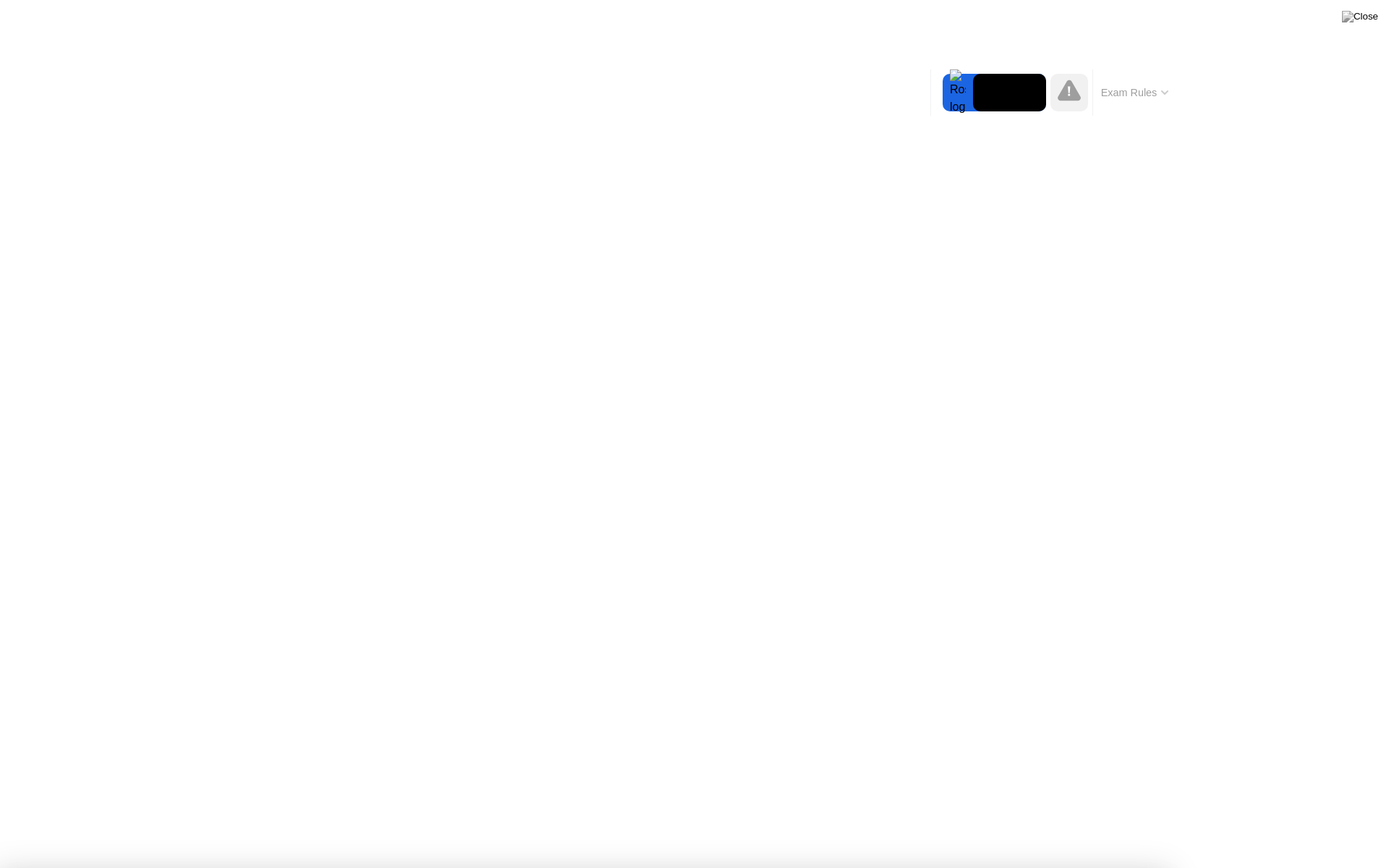
click at [1128, 96] on button "Exam Rules" at bounding box center [1135, 92] width 77 height 13
click at [1152, 95] on button "Exam Rules" at bounding box center [1135, 92] width 77 height 13
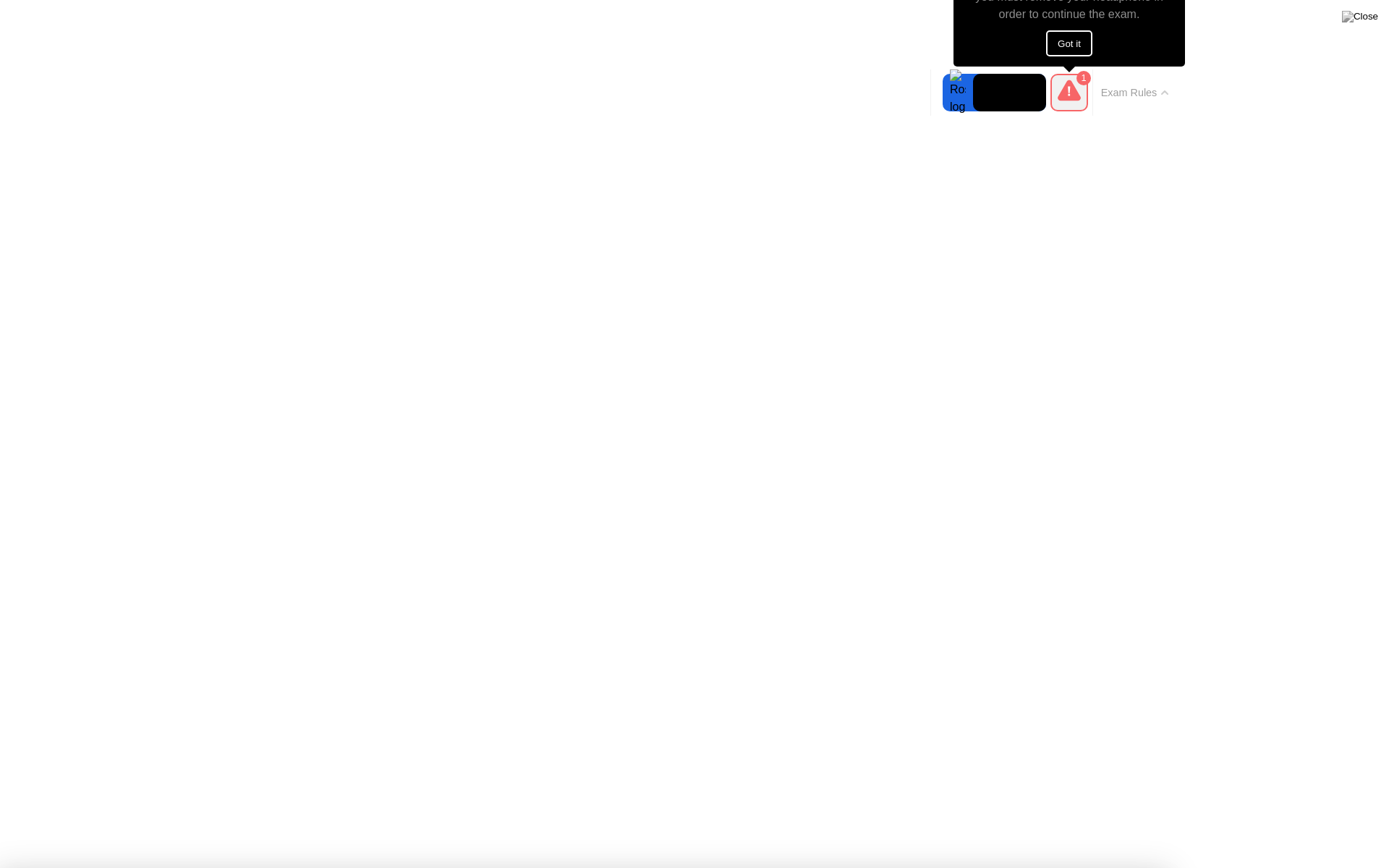
drag, startPoint x: 1007, startPoint y: 10, endPoint x: 1083, endPoint y: 63, distance: 92.7
click at [1083, 63] on div "Heads up! you must remove your headphone in order to continue the exam. Got it" at bounding box center [1070, 8] width 233 height 115
drag, startPoint x: 1125, startPoint y: 0, endPoint x: 1124, endPoint y: 29, distance: 29.0
click at [1124, 29] on div "Heads up! you must remove your headphone in order to continue the exam. Got it" at bounding box center [1070, 8] width 233 height 115
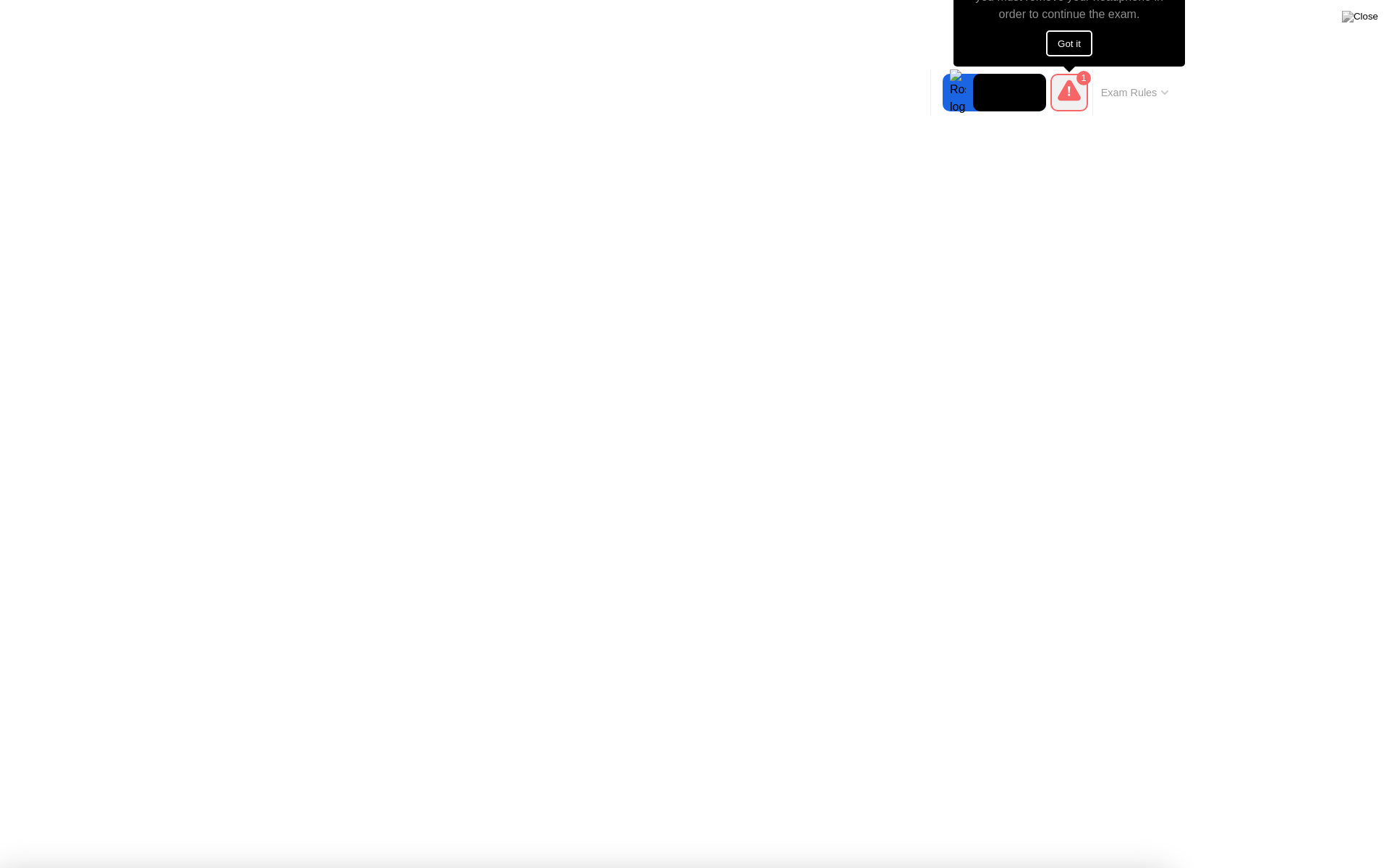
drag, startPoint x: 1124, startPoint y: 14, endPoint x: 1027, endPoint y: 199, distance: 208.9
click at [1125, 23] on div "Heads up! you must remove your headphone in order to continue the exam. Got it" at bounding box center [1070, 8] width 233 height 115
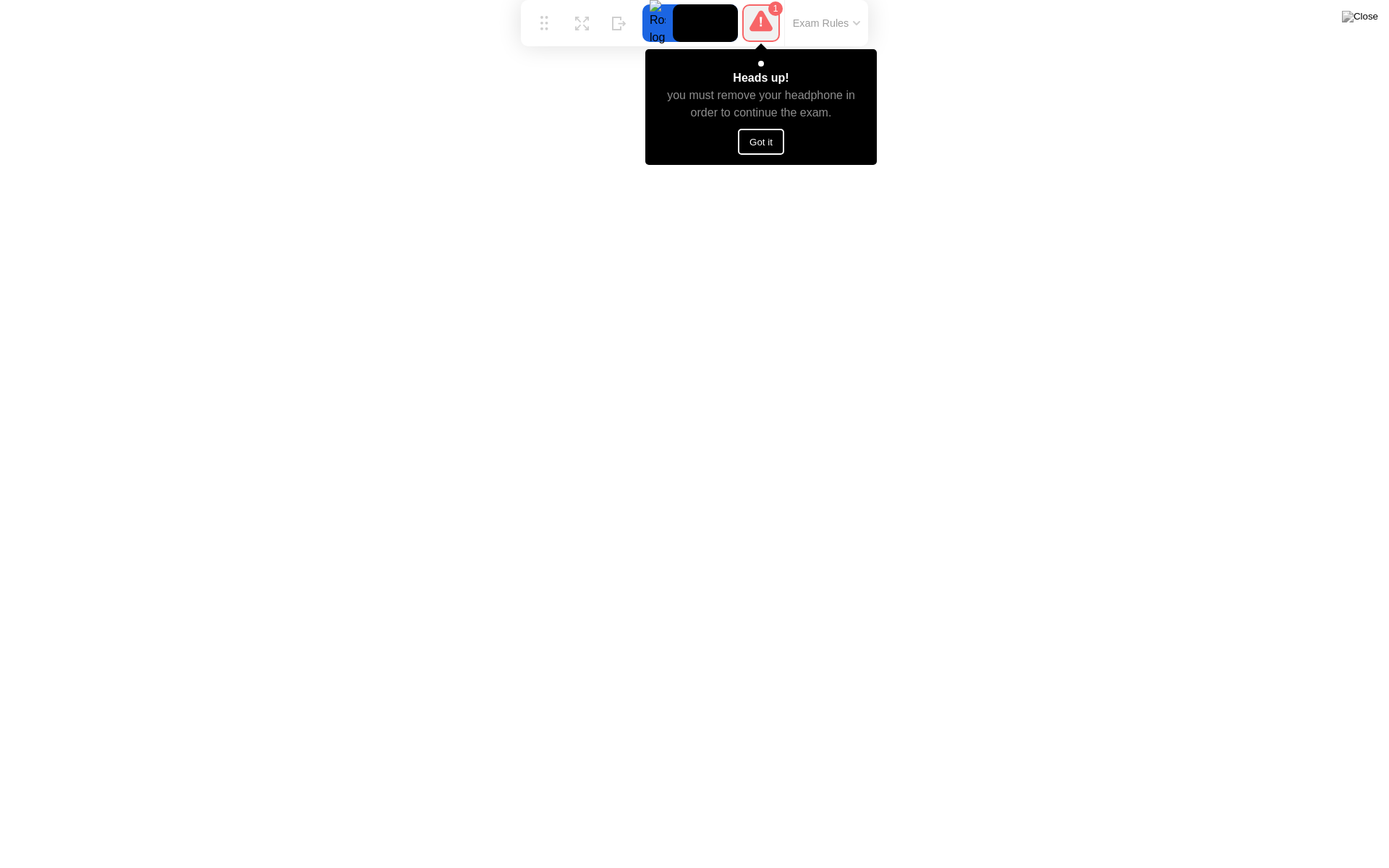
click at [777, 148] on button "Got it" at bounding box center [761, 142] width 46 height 26
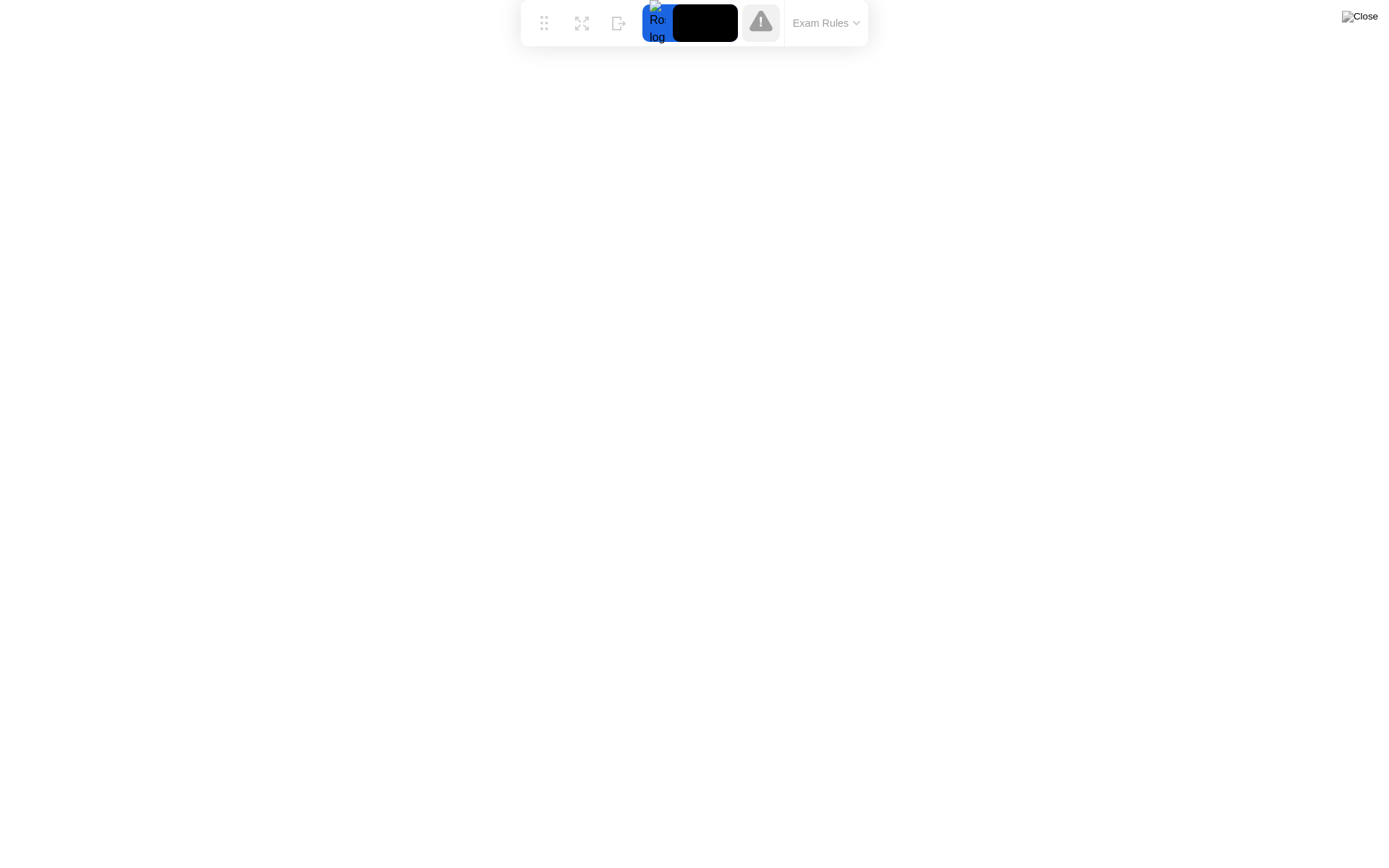
click at [818, 30] on button "Exam Rules" at bounding box center [827, 22] width 77 height 13
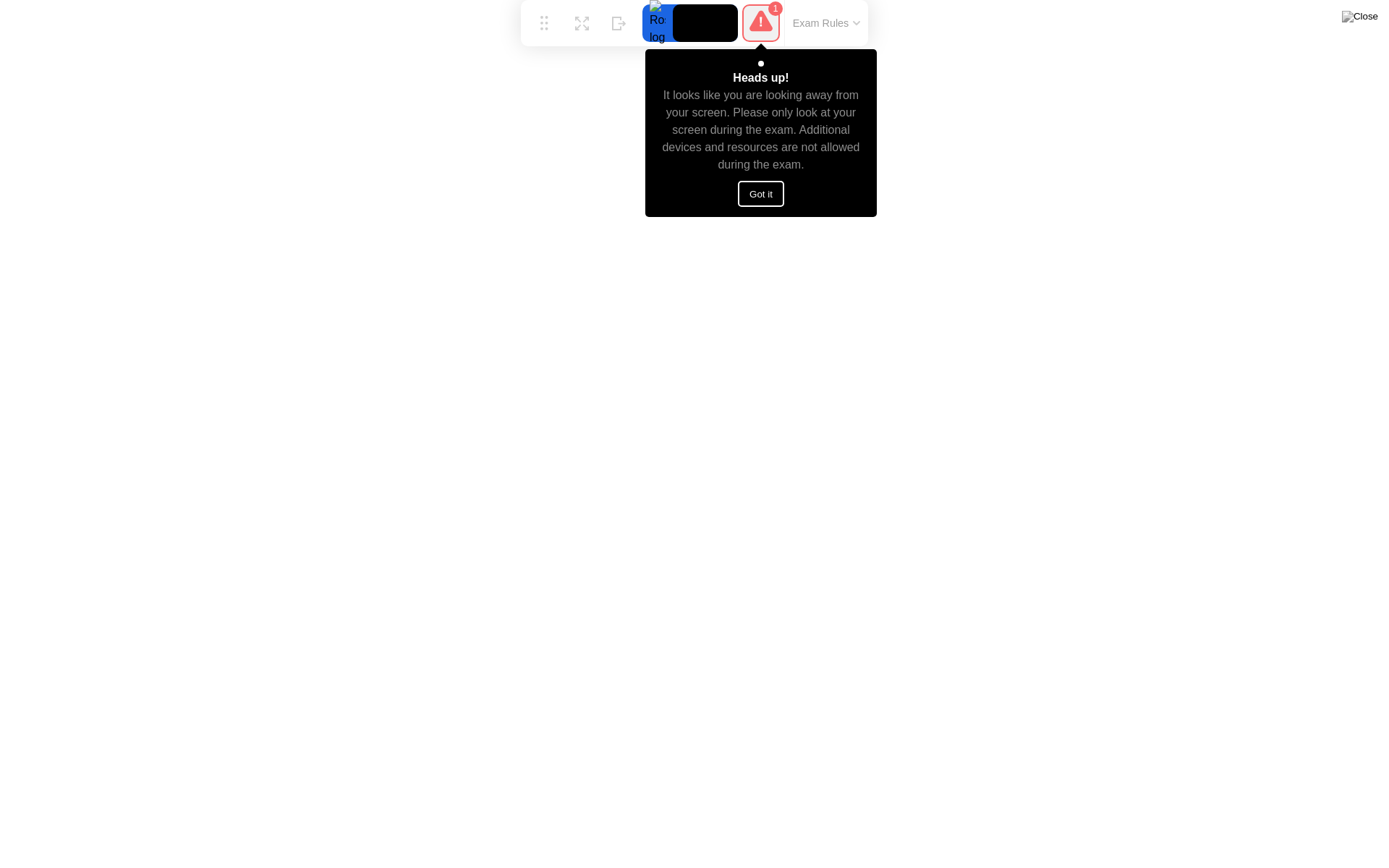
click at [755, 191] on button "Got it" at bounding box center [761, 193] width 46 height 26
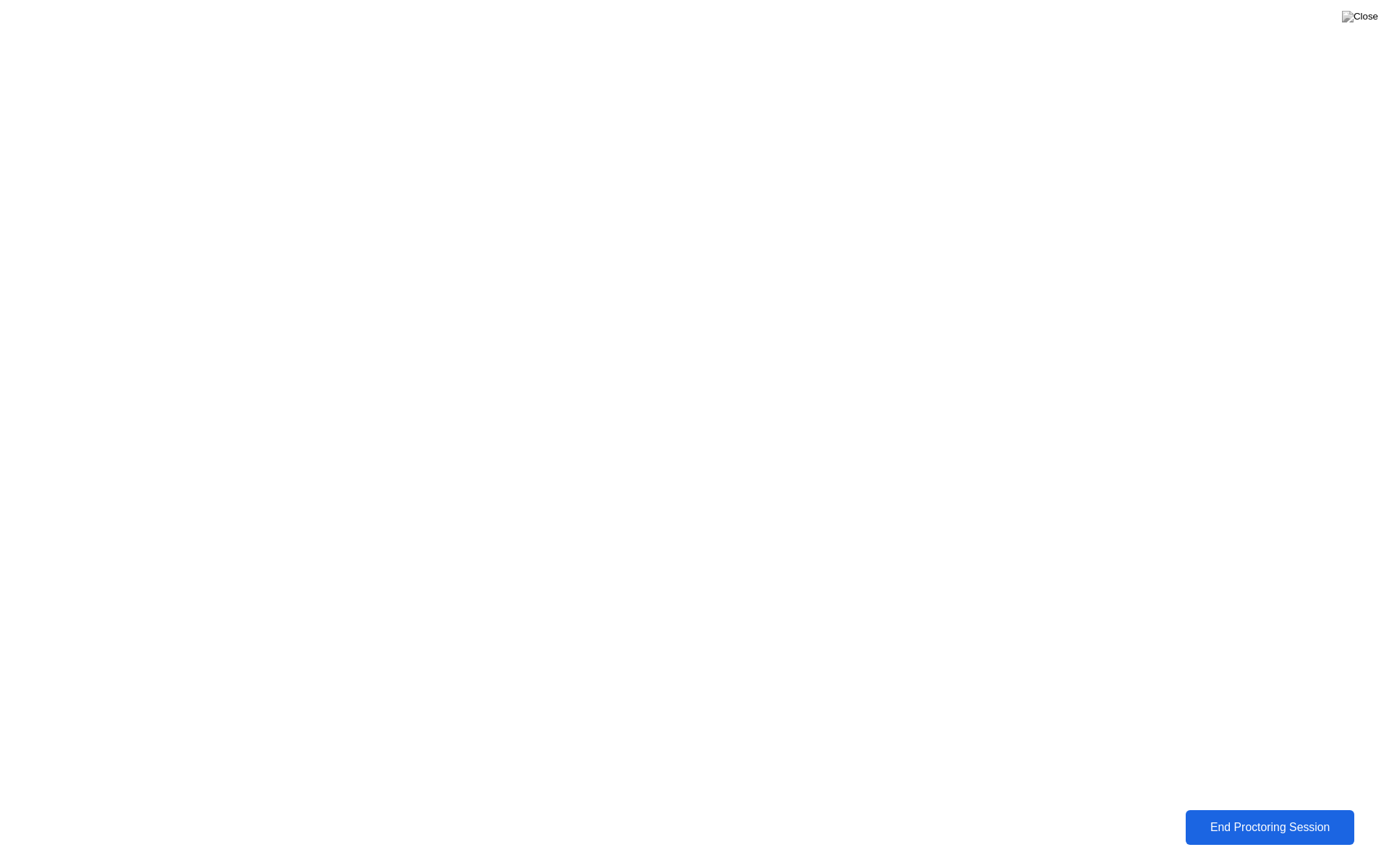
click at [1283, 816] on button "End Proctoring Session" at bounding box center [1269, 827] width 168 height 35
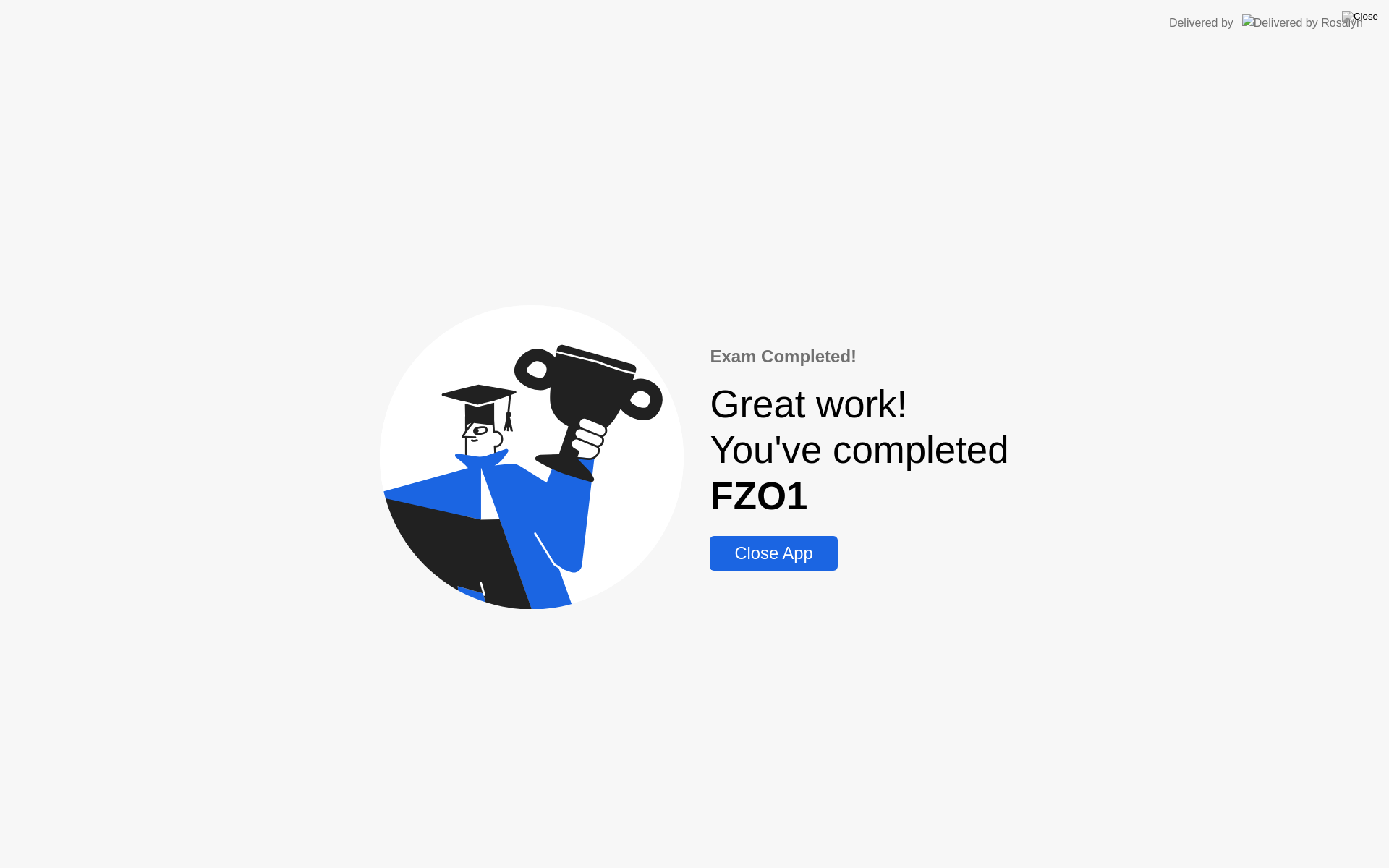
click at [785, 562] on div "Close App" at bounding box center [773, 553] width 119 height 21
